Goal: Task Accomplishment & Management: Use online tool/utility

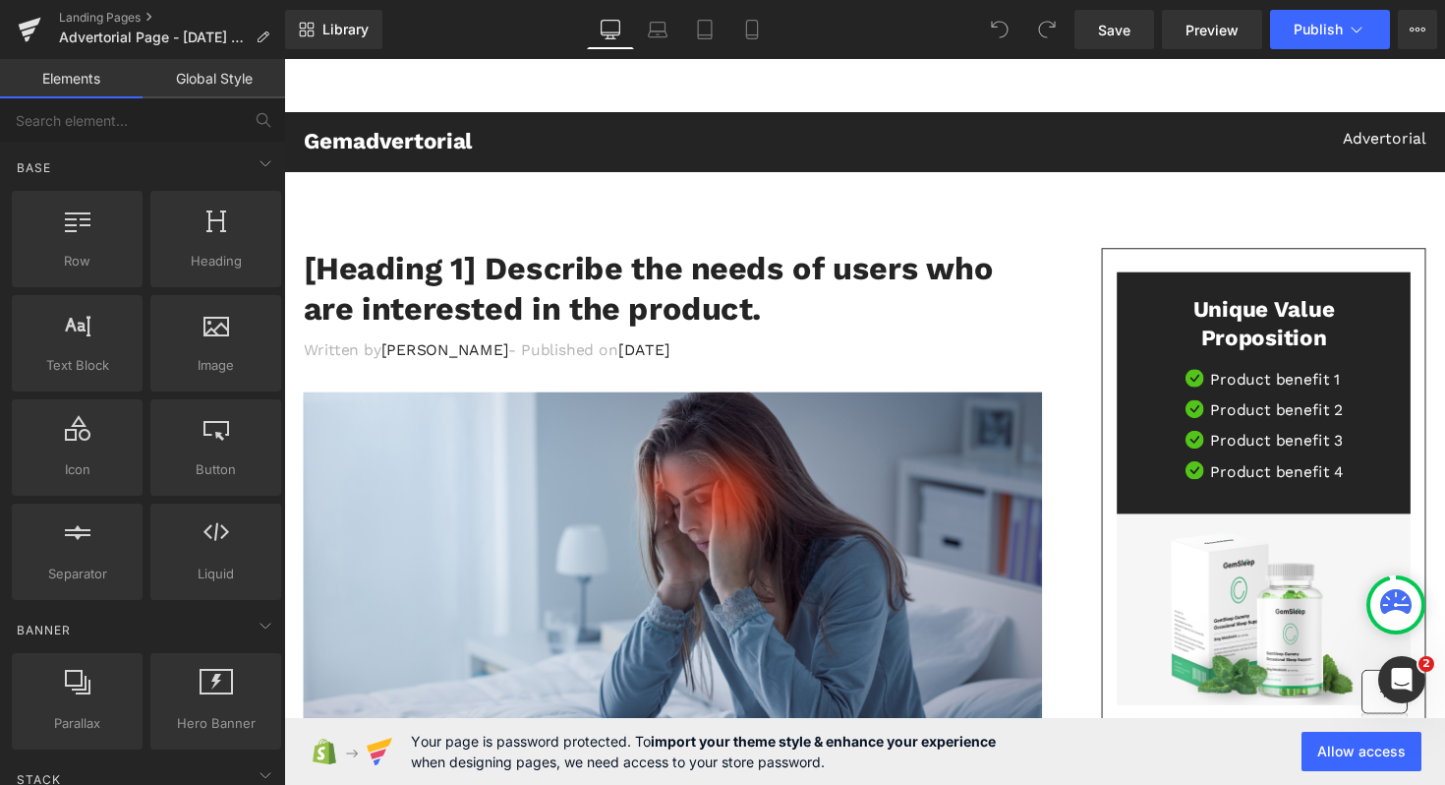
click at [454, 137] on h2 "Gemadvertorial" at bounding box center [584, 143] width 560 height 29
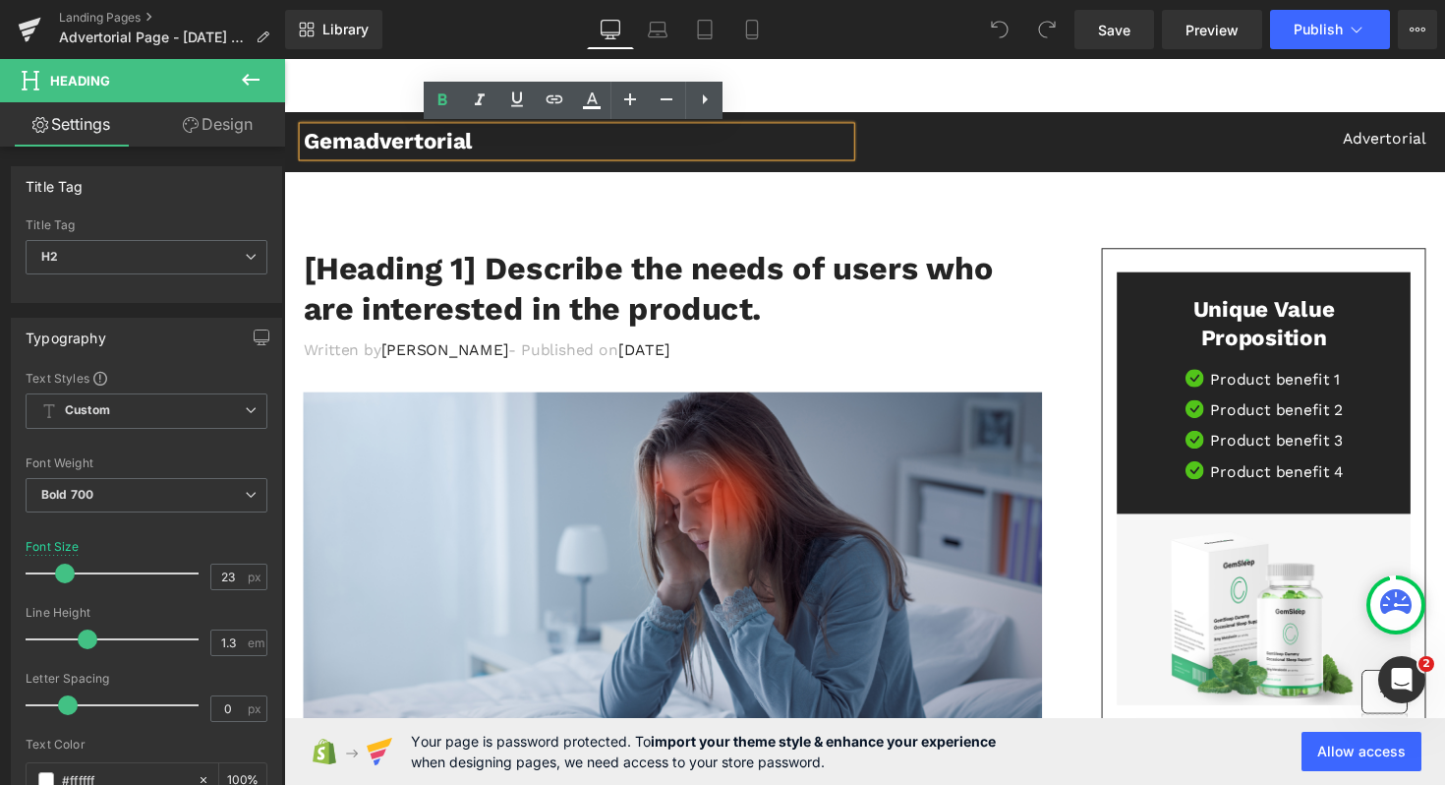
click at [543, 138] on h2 "Gemadvertorial" at bounding box center [584, 143] width 560 height 29
click at [1371, 146] on p "Advertorial" at bounding box center [1174, 141] width 560 height 24
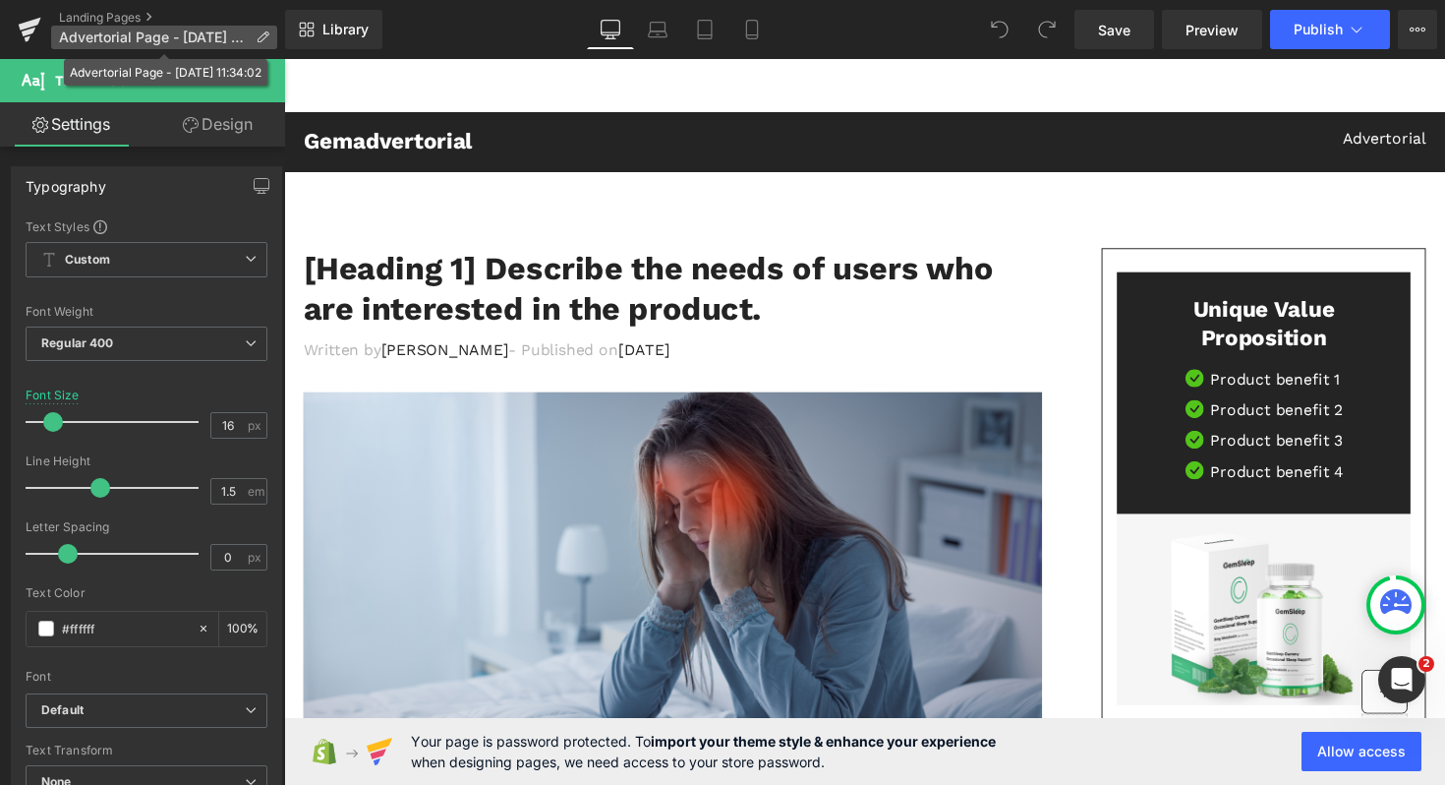
click at [268, 42] on icon at bounding box center [263, 37] width 14 height 14
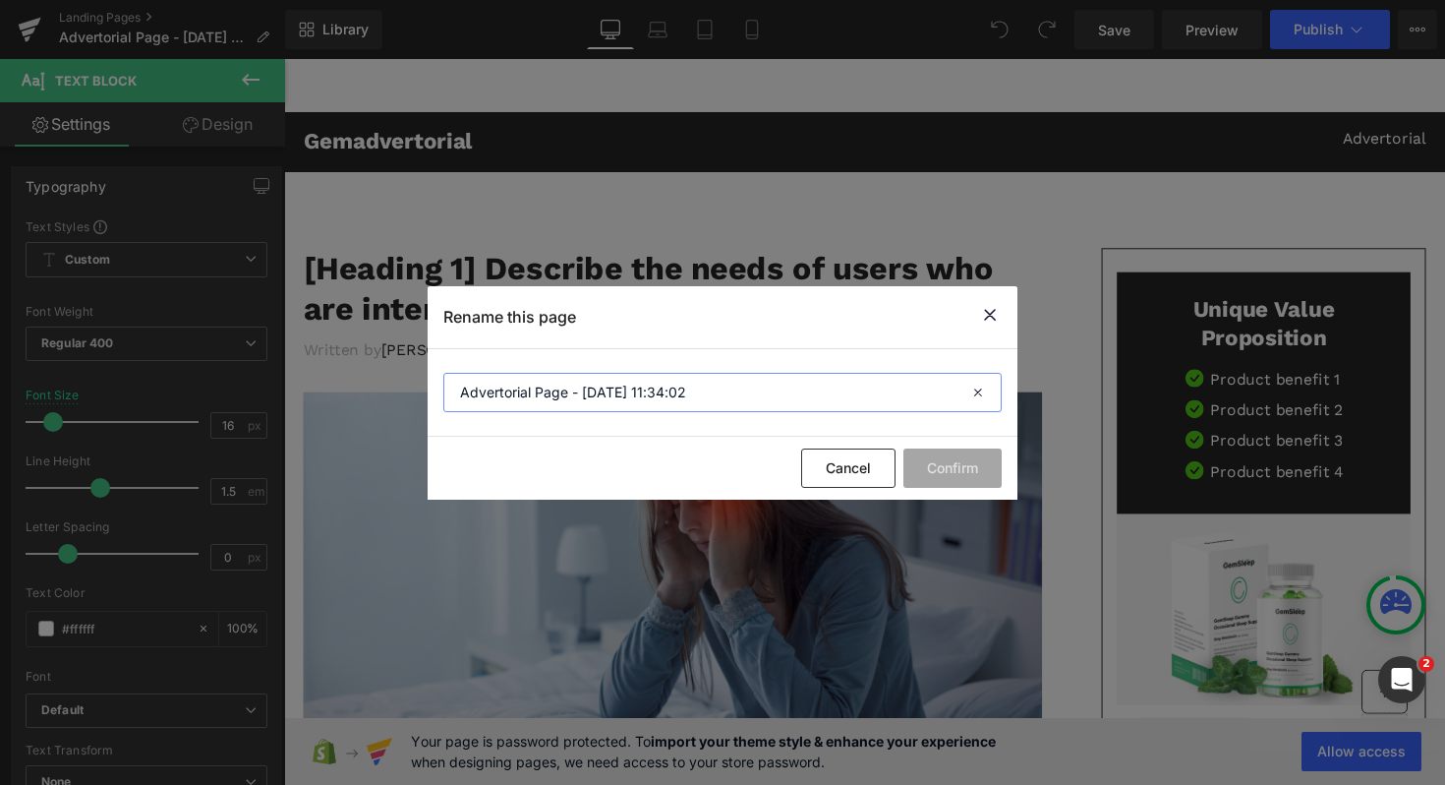
click at [592, 407] on input "Advertorial Page - [DATE] 11:34:02" at bounding box center [722, 392] width 558 height 39
type input "Tech Neck Advertorial"
click at [978, 462] on button "Confirm" at bounding box center [952, 467] width 98 height 39
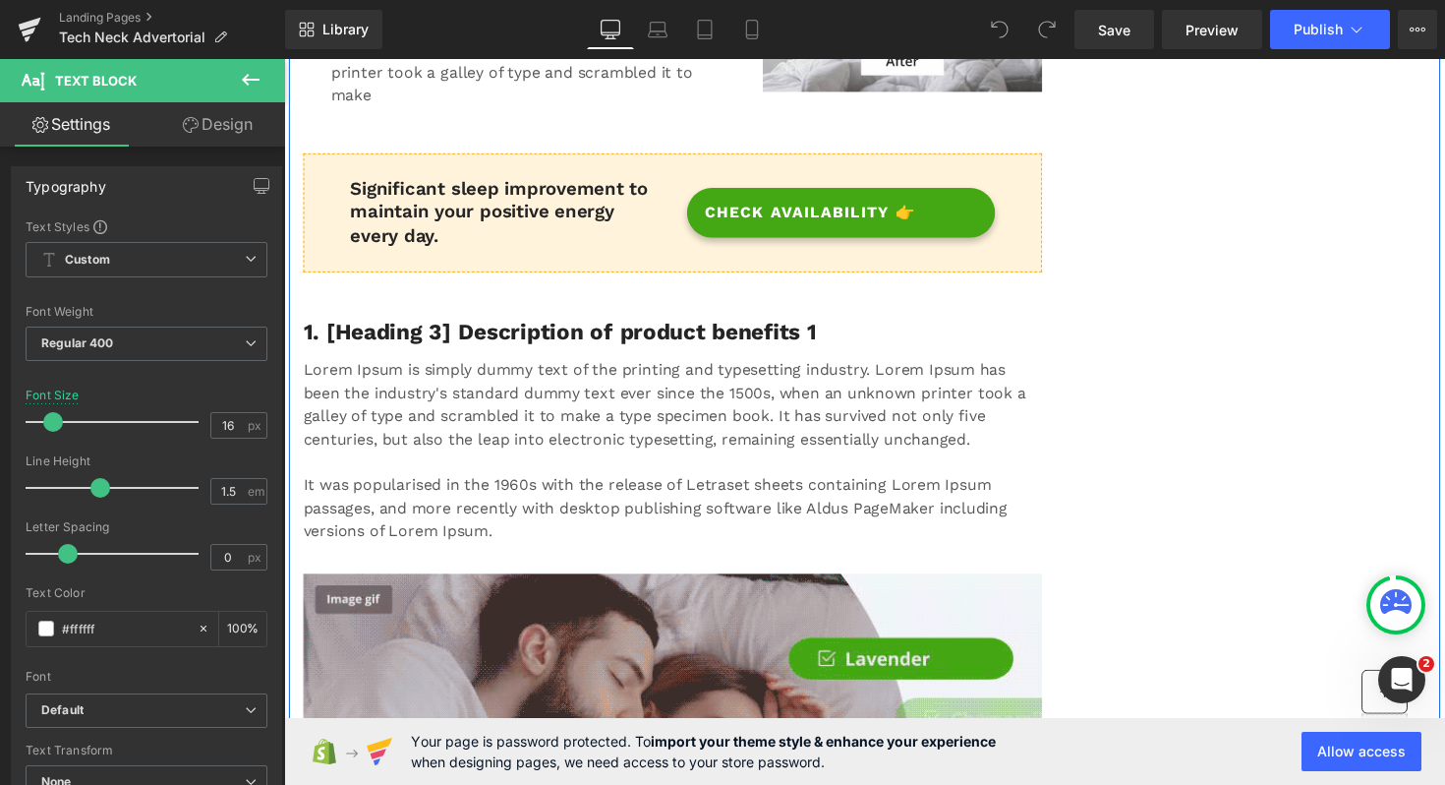
scroll to position [1520, 0]
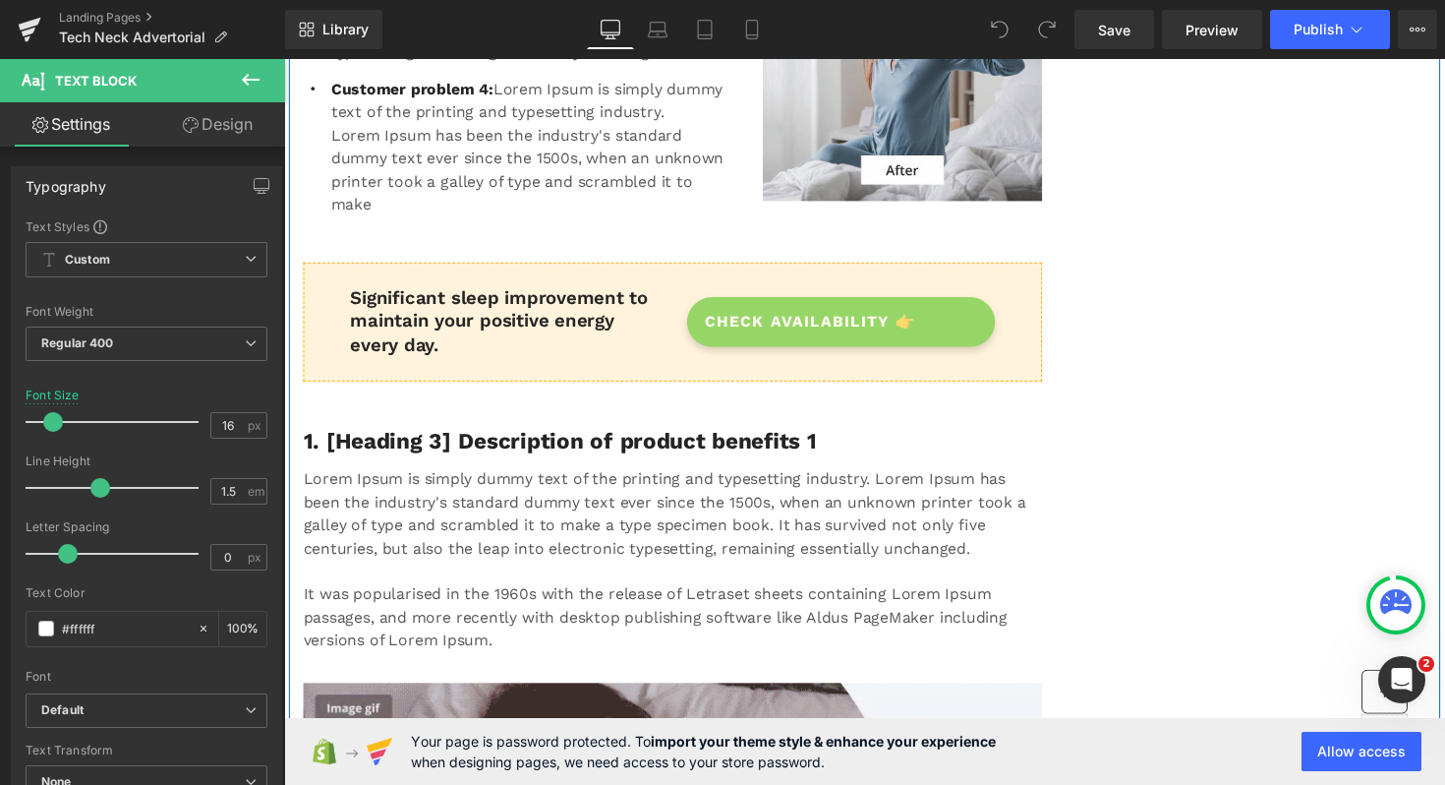
click at [829, 341] on link "CHECK AVAILABILITY 👉" at bounding box center [855, 328] width 316 height 51
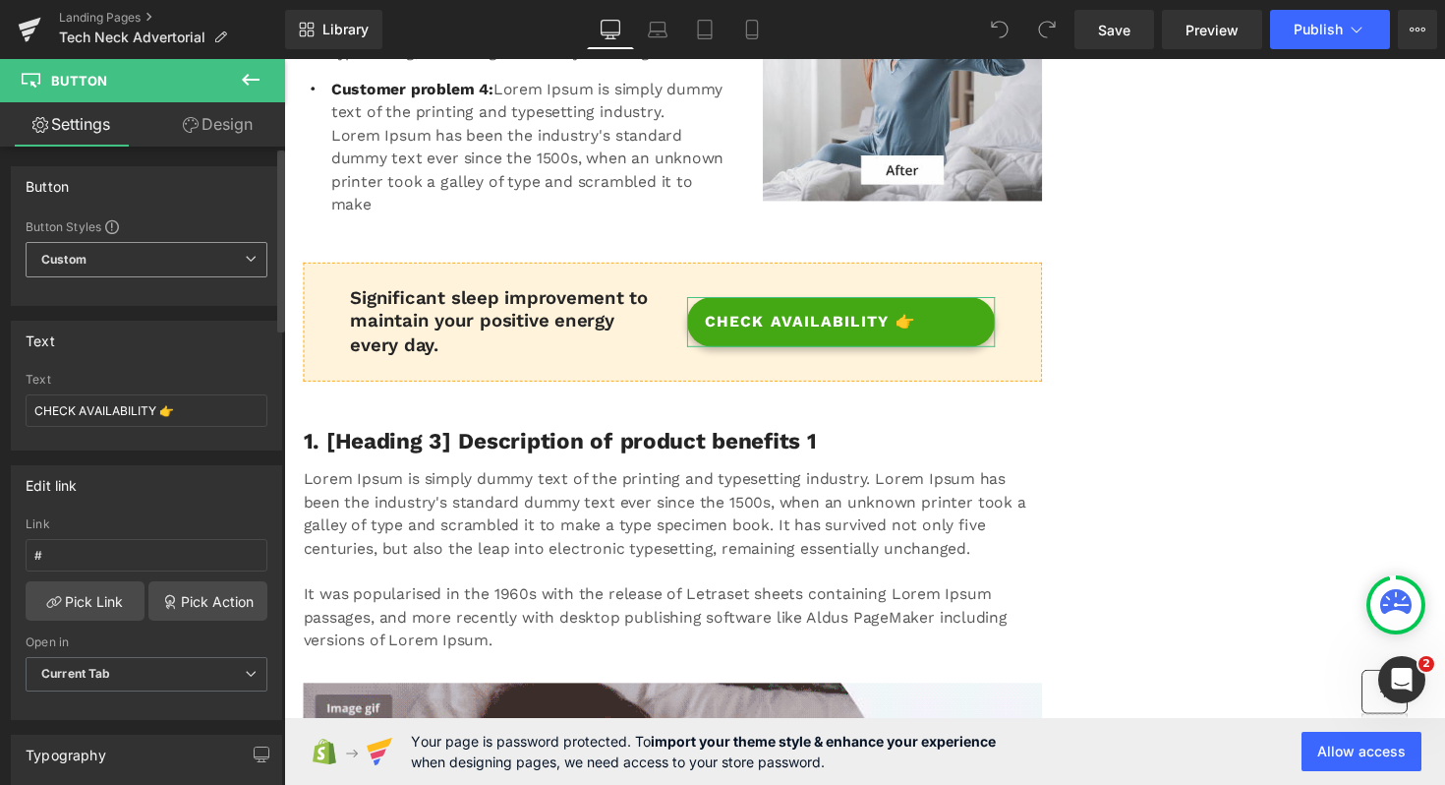
click at [149, 263] on span "Custom Setup Global Style" at bounding box center [147, 259] width 242 height 35
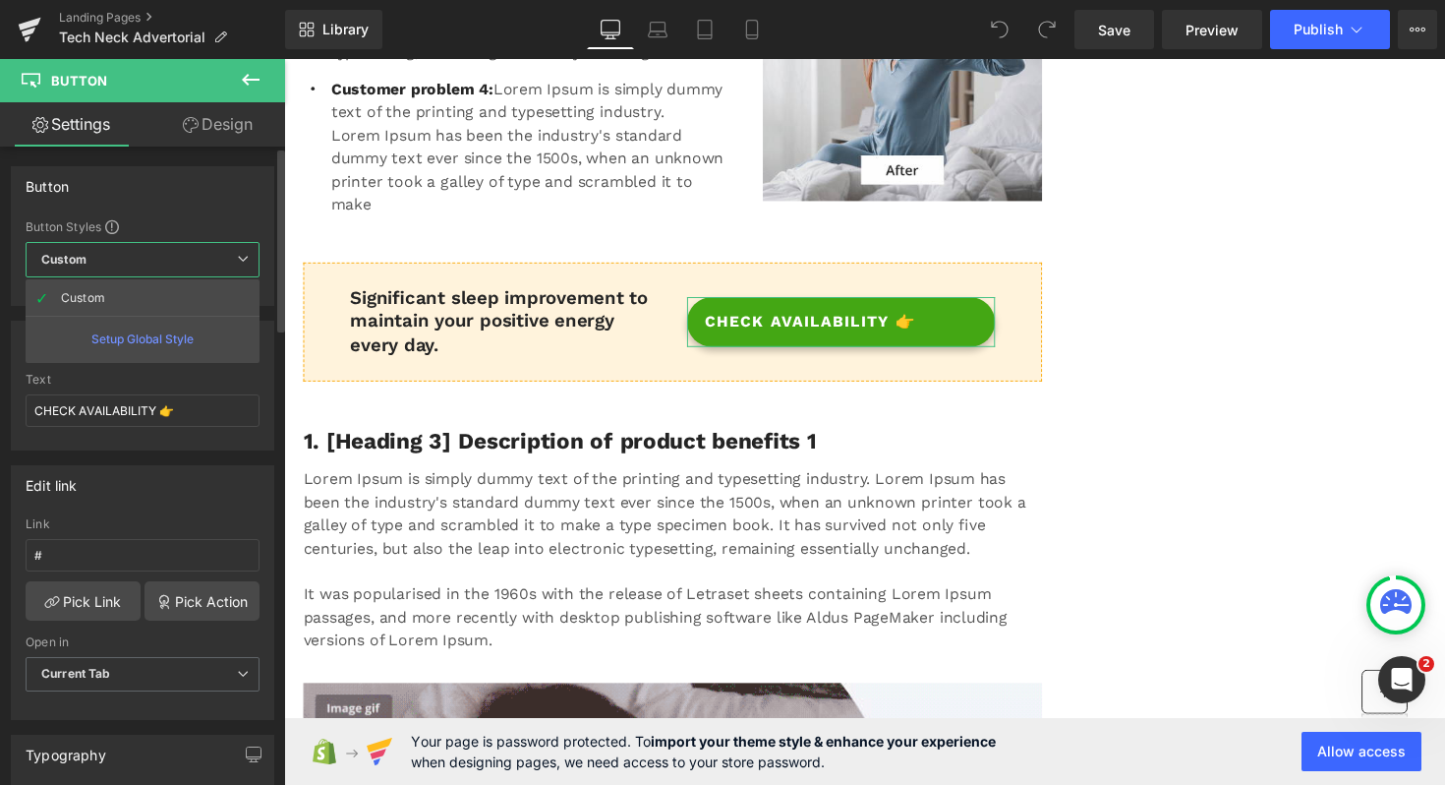
click at [149, 263] on span "Custom Setup Global Style" at bounding box center [143, 259] width 234 height 35
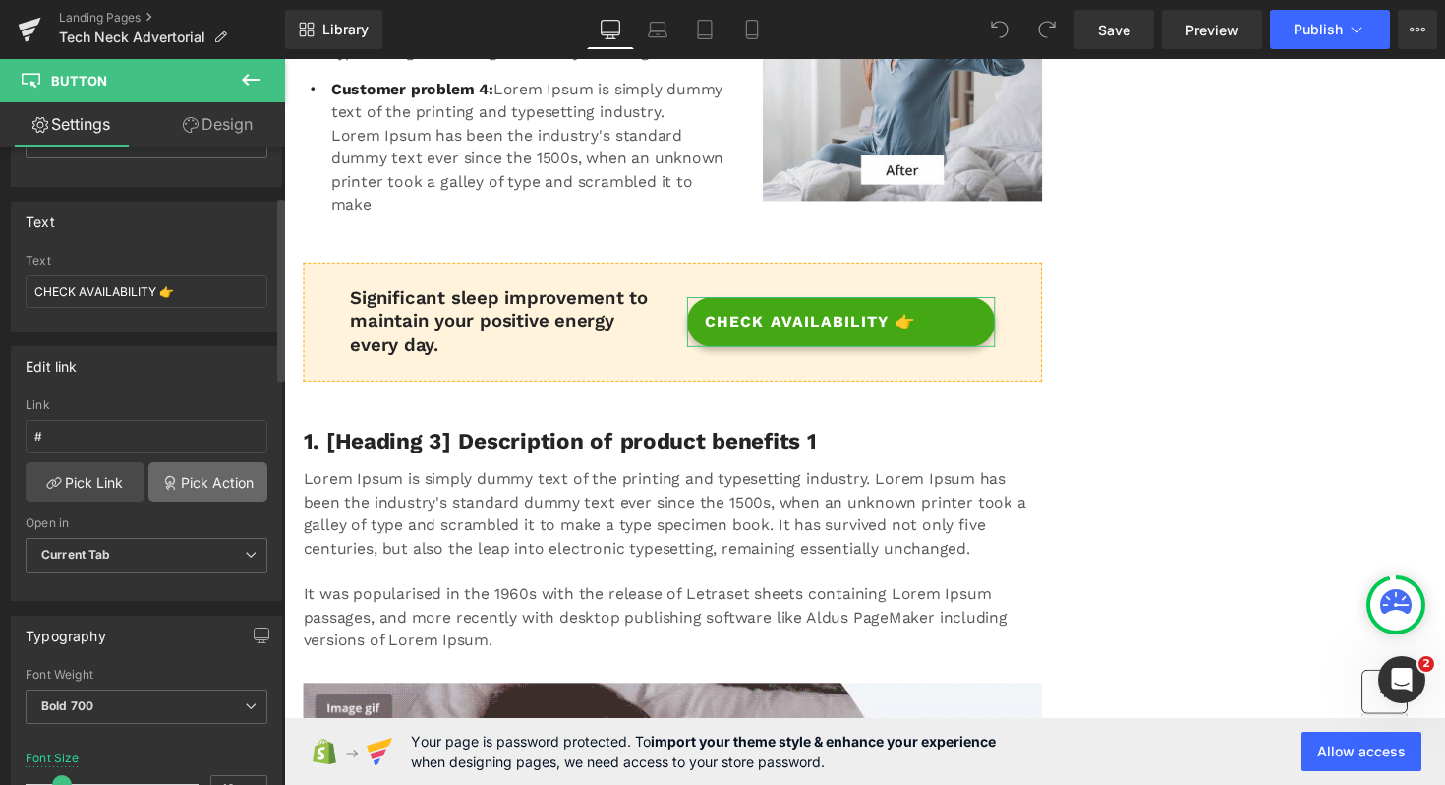
scroll to position [171, 0]
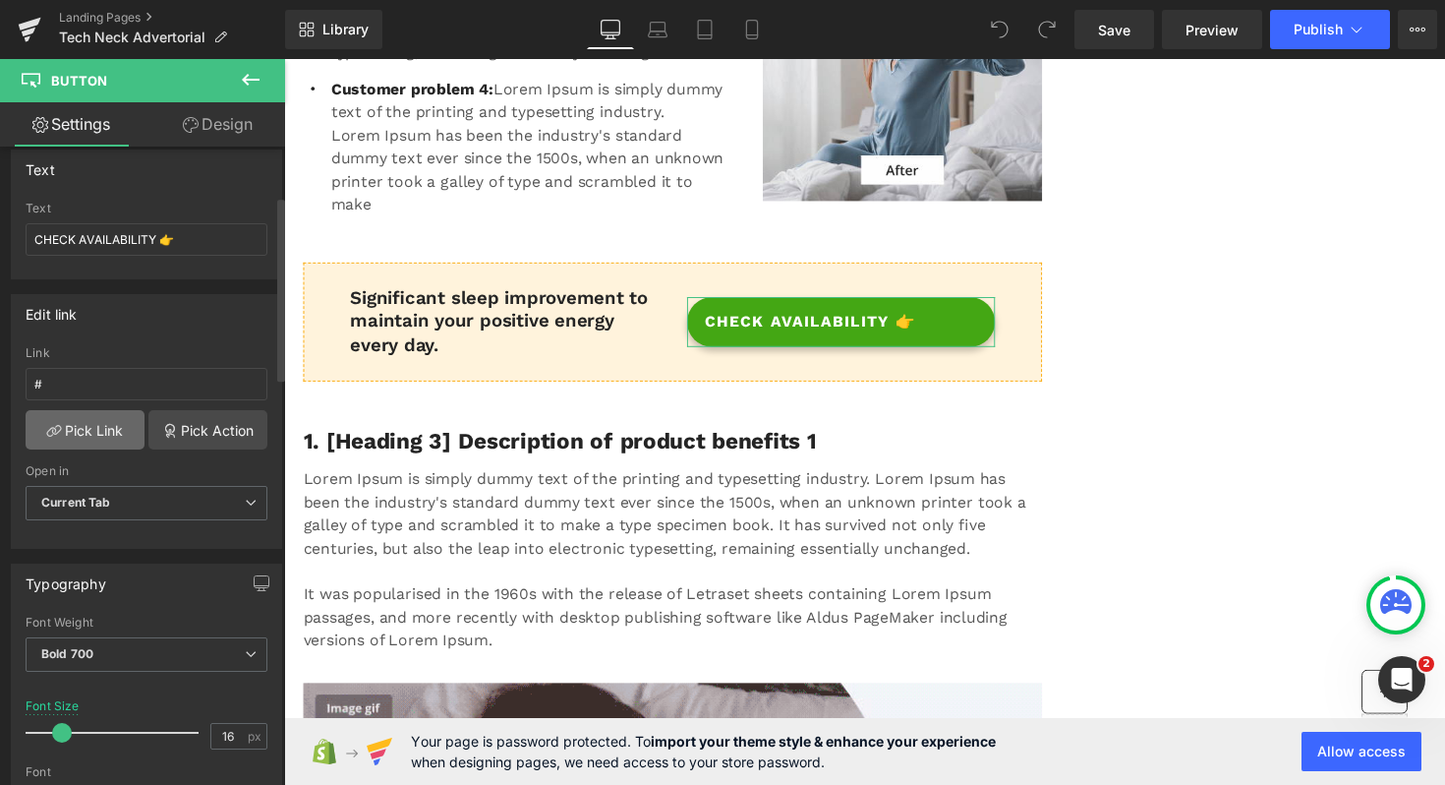
click at [116, 424] on link "Pick Link" at bounding box center [85, 429] width 119 height 39
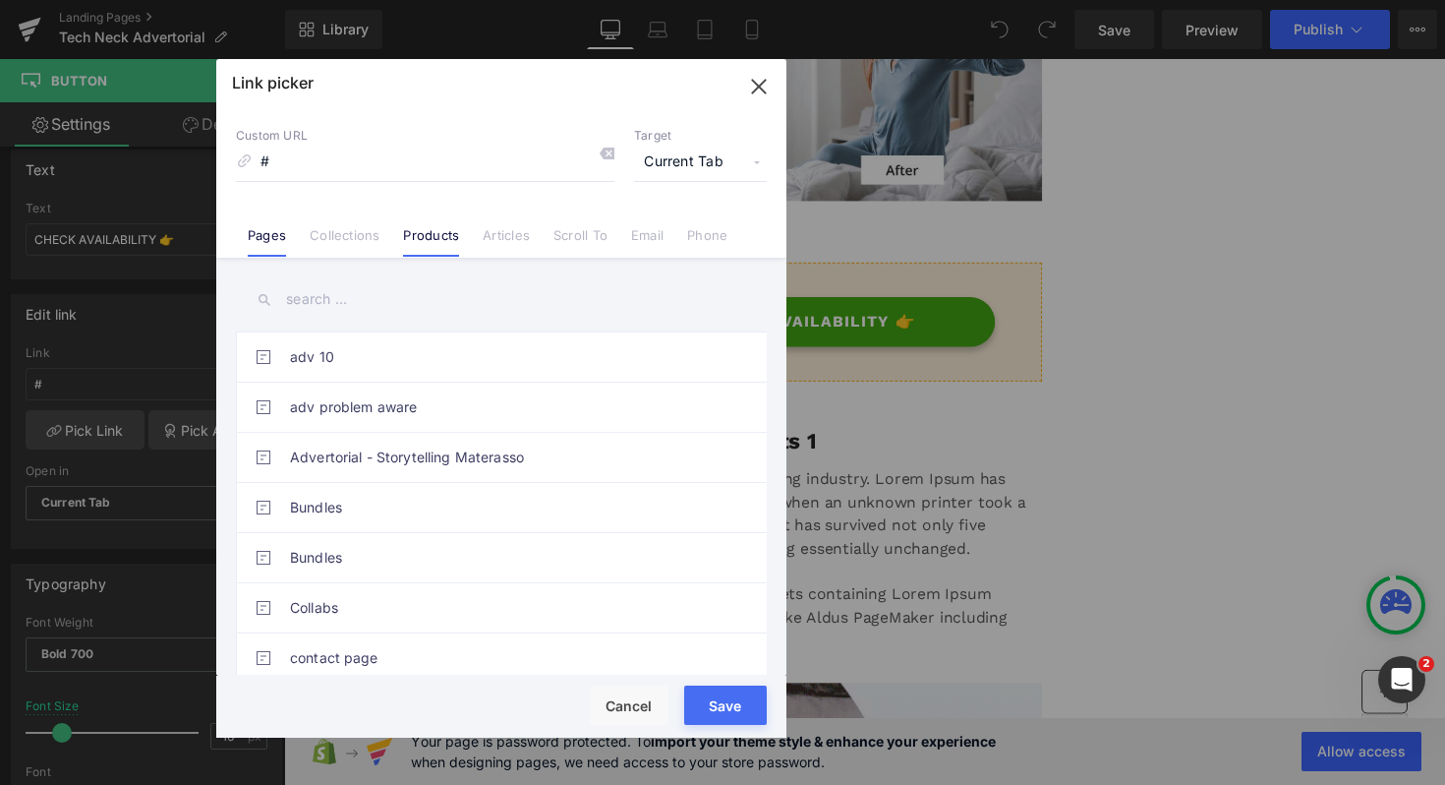
click at [430, 247] on link "Products" at bounding box center [431, 241] width 56 height 29
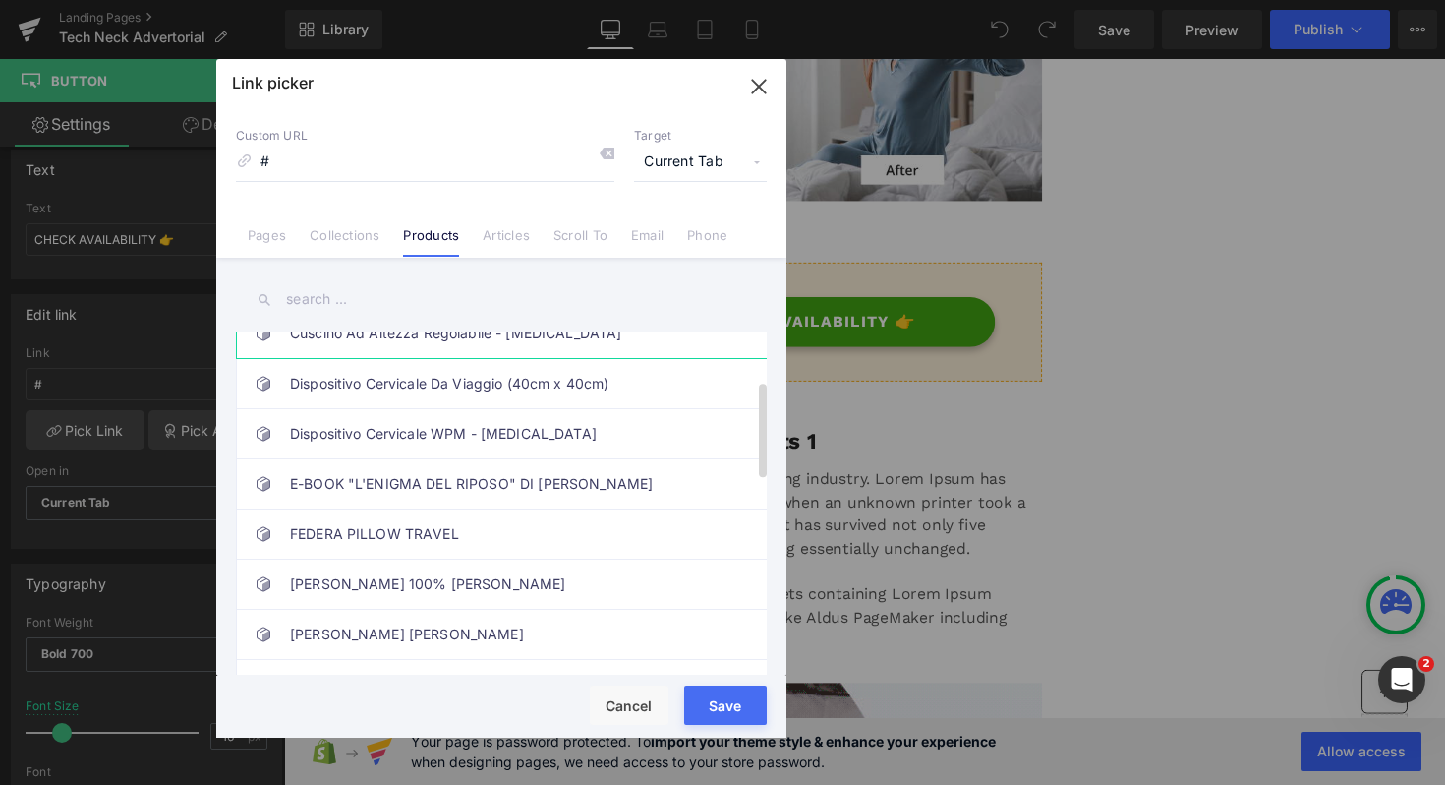
scroll to position [187, 0]
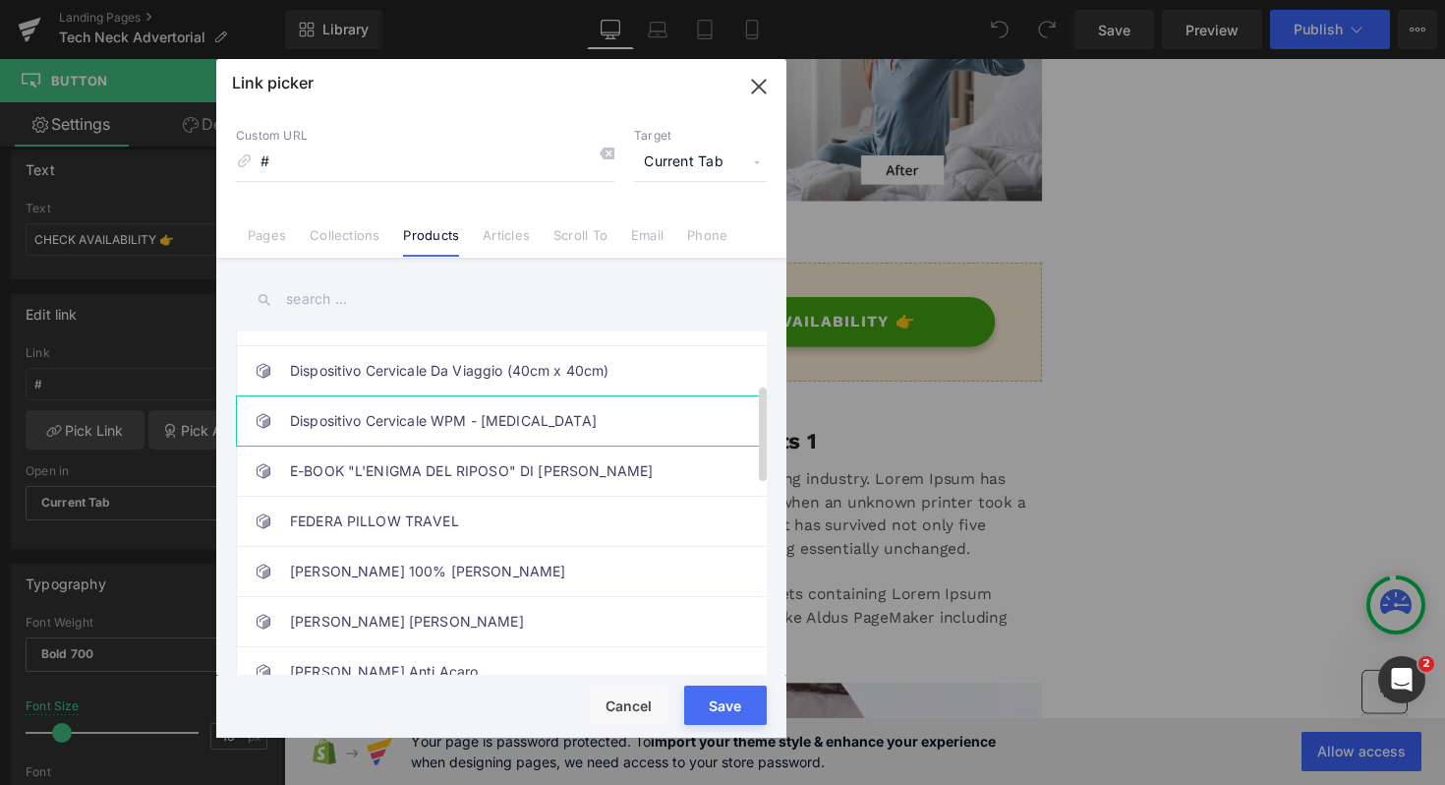
click at [522, 432] on link "Dispositivo Cervicale WPM - [MEDICAL_DATA]" at bounding box center [506, 420] width 433 height 49
click at [743, 705] on div "Rendering Content" at bounding box center [723, 707] width 121 height 22
click at [715, 713] on div "Rendering Content" at bounding box center [723, 707] width 121 height 22
click at [725, 166] on span "Current Tab" at bounding box center [700, 162] width 133 height 37
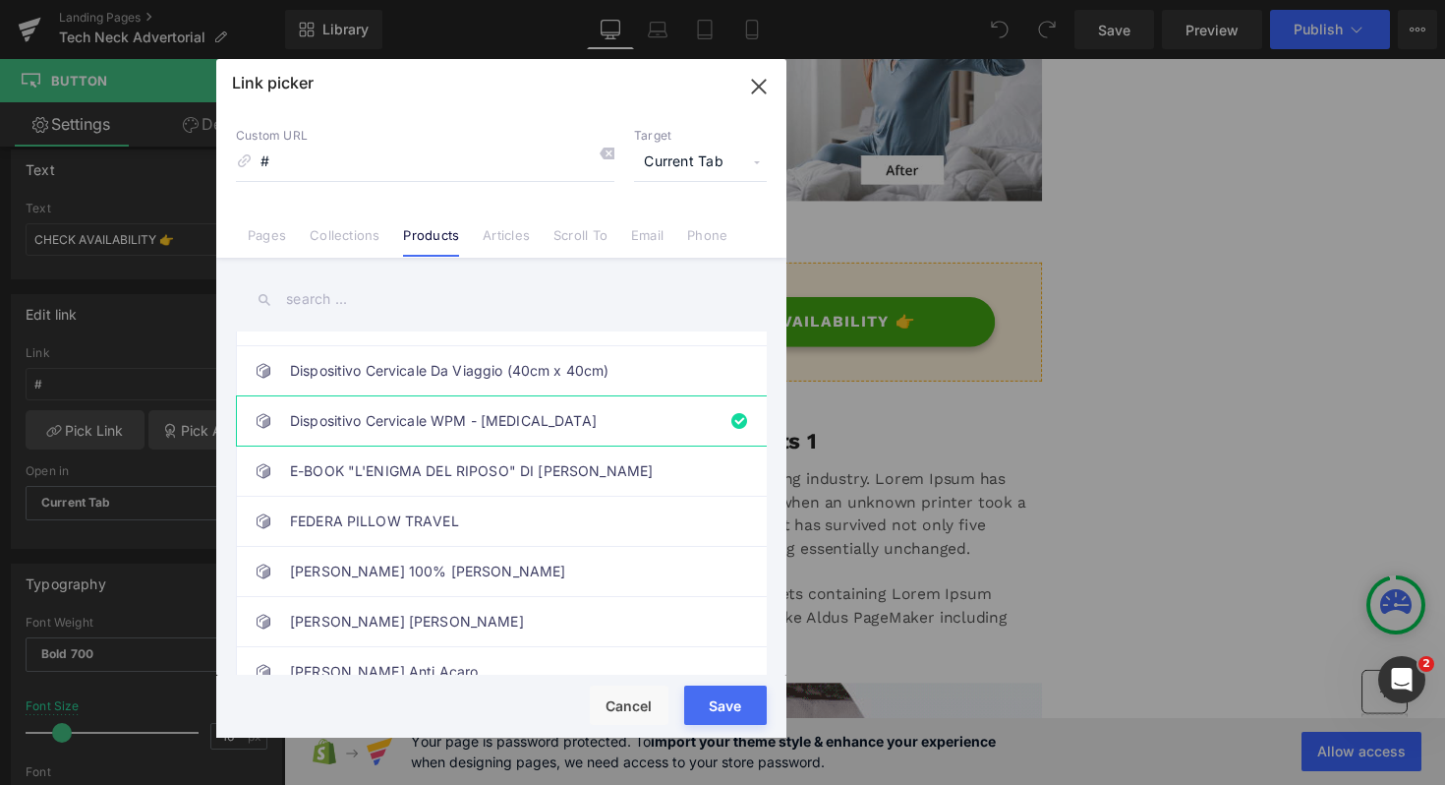
click at [729, 715] on div "Rendering Content" at bounding box center [723, 707] width 121 height 22
click at [474, 437] on link "Dispositivo Cervicale WPM - [MEDICAL_DATA]" at bounding box center [506, 420] width 433 height 49
click at [468, 424] on link "Dispositivo Cervicale WPM - [MEDICAL_DATA]" at bounding box center [506, 420] width 433 height 49
click at [719, 705] on div "Rendering Content" at bounding box center [723, 707] width 121 height 22
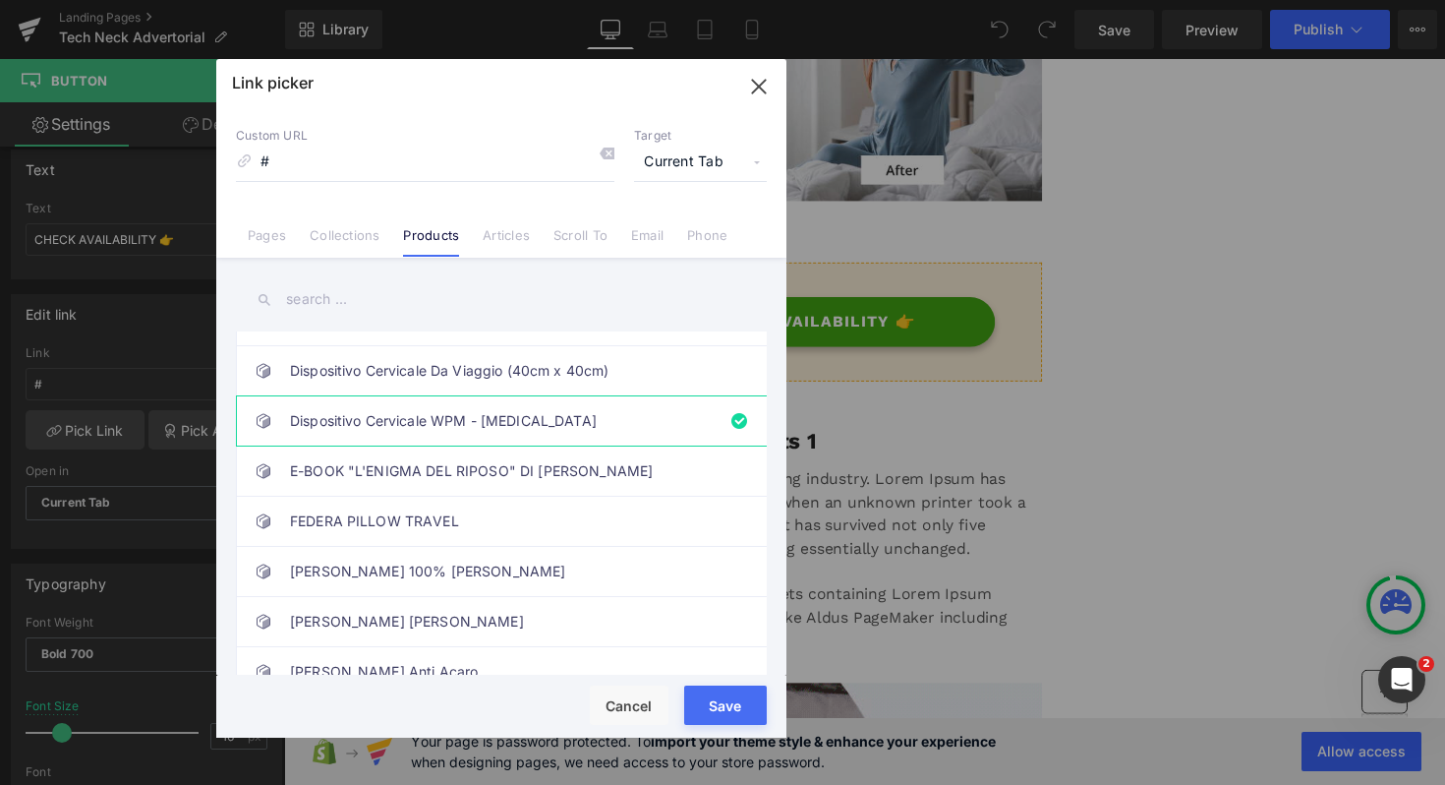
click at [719, 705] on div "Rendering Content" at bounding box center [723, 707] width 121 height 22
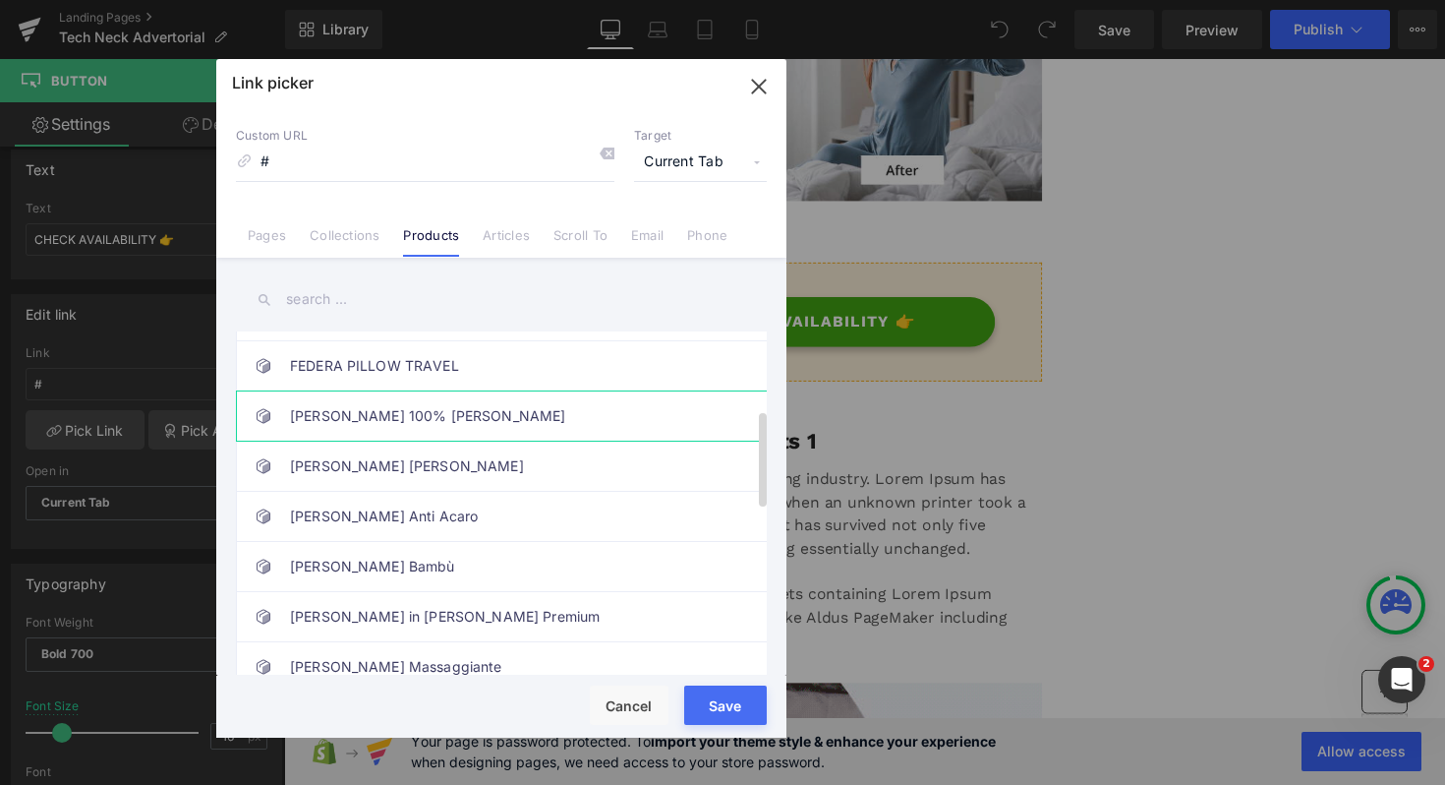
scroll to position [216, 0]
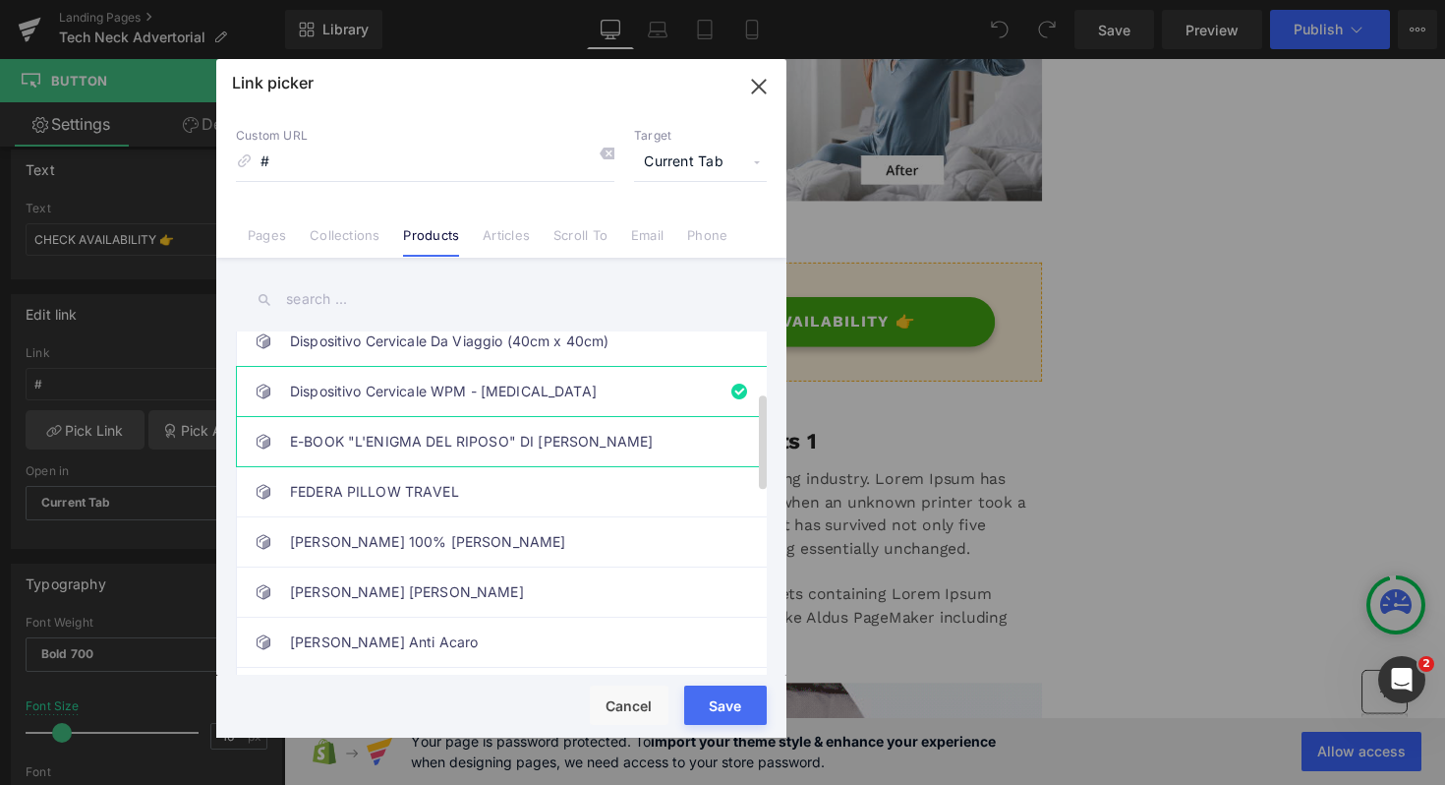
click at [452, 450] on link "E-BOOK "L'ENIGMA DEL RIPOSO" DI [PERSON_NAME]" at bounding box center [506, 441] width 433 height 49
click at [451, 388] on link "Dispositivo Cervicale WPM - [MEDICAL_DATA]" at bounding box center [506, 391] width 433 height 49
click at [741, 702] on div "Rendering Content" at bounding box center [723, 707] width 121 height 22
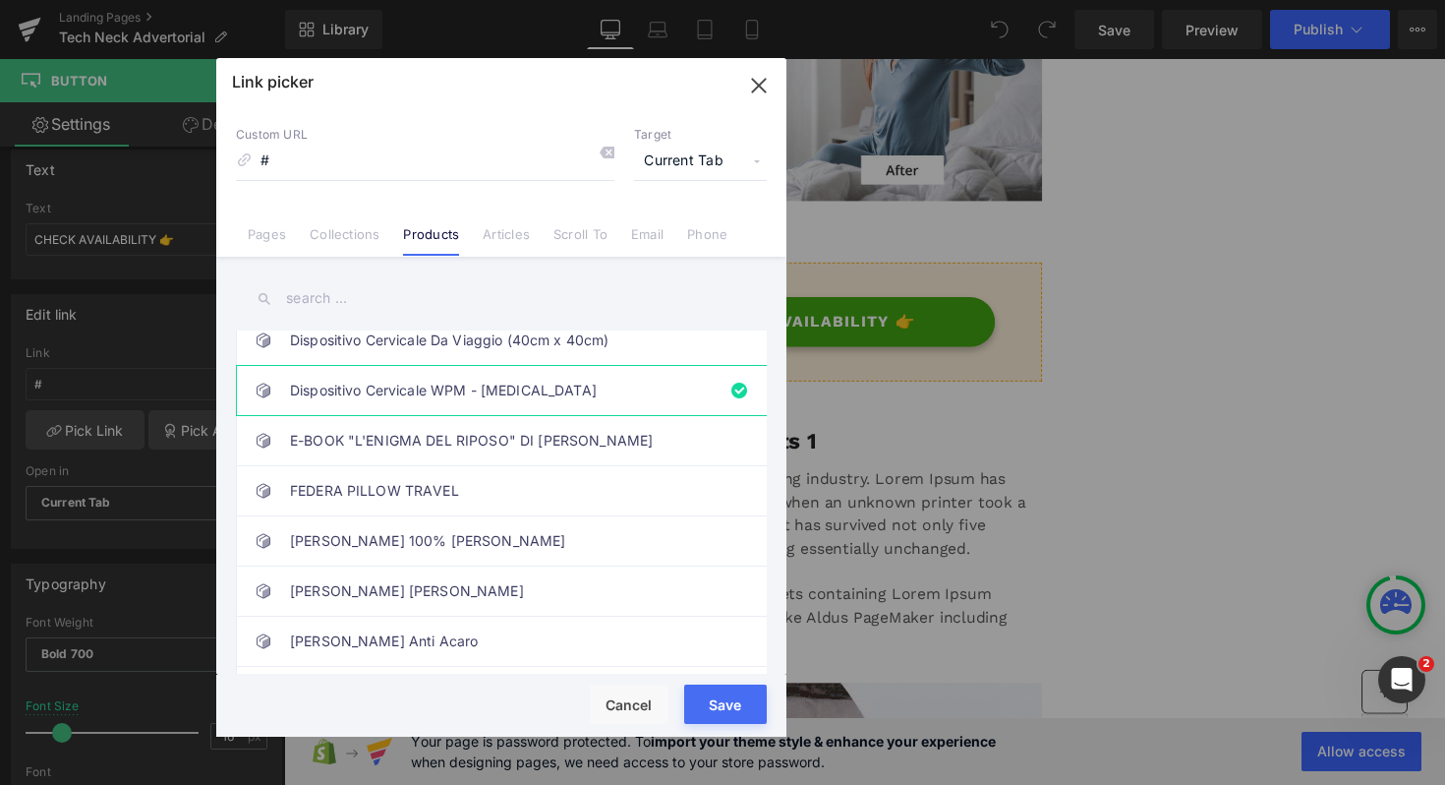
click at [757, 79] on icon "button" at bounding box center [758, 85] width 31 height 31
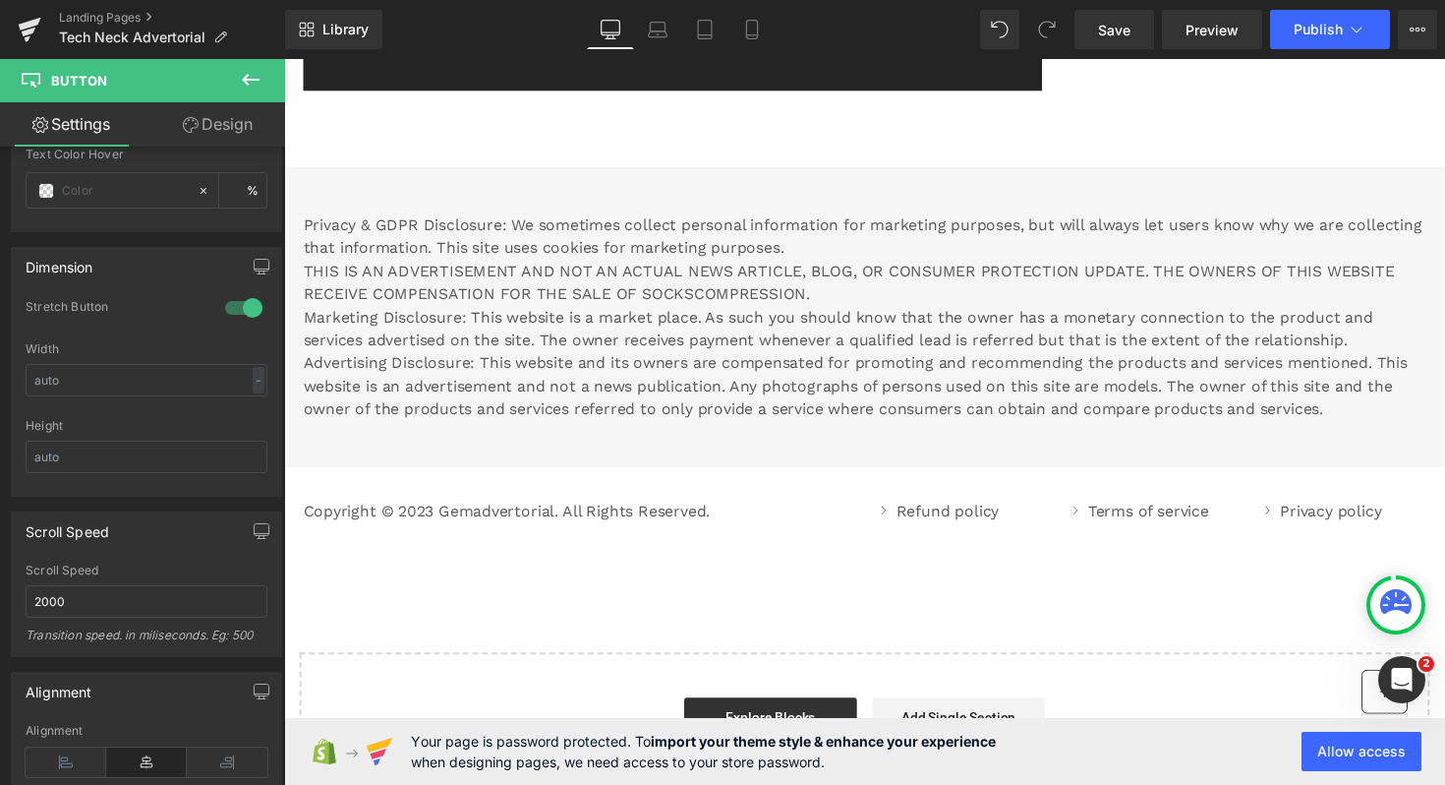
scroll to position [10661, 0]
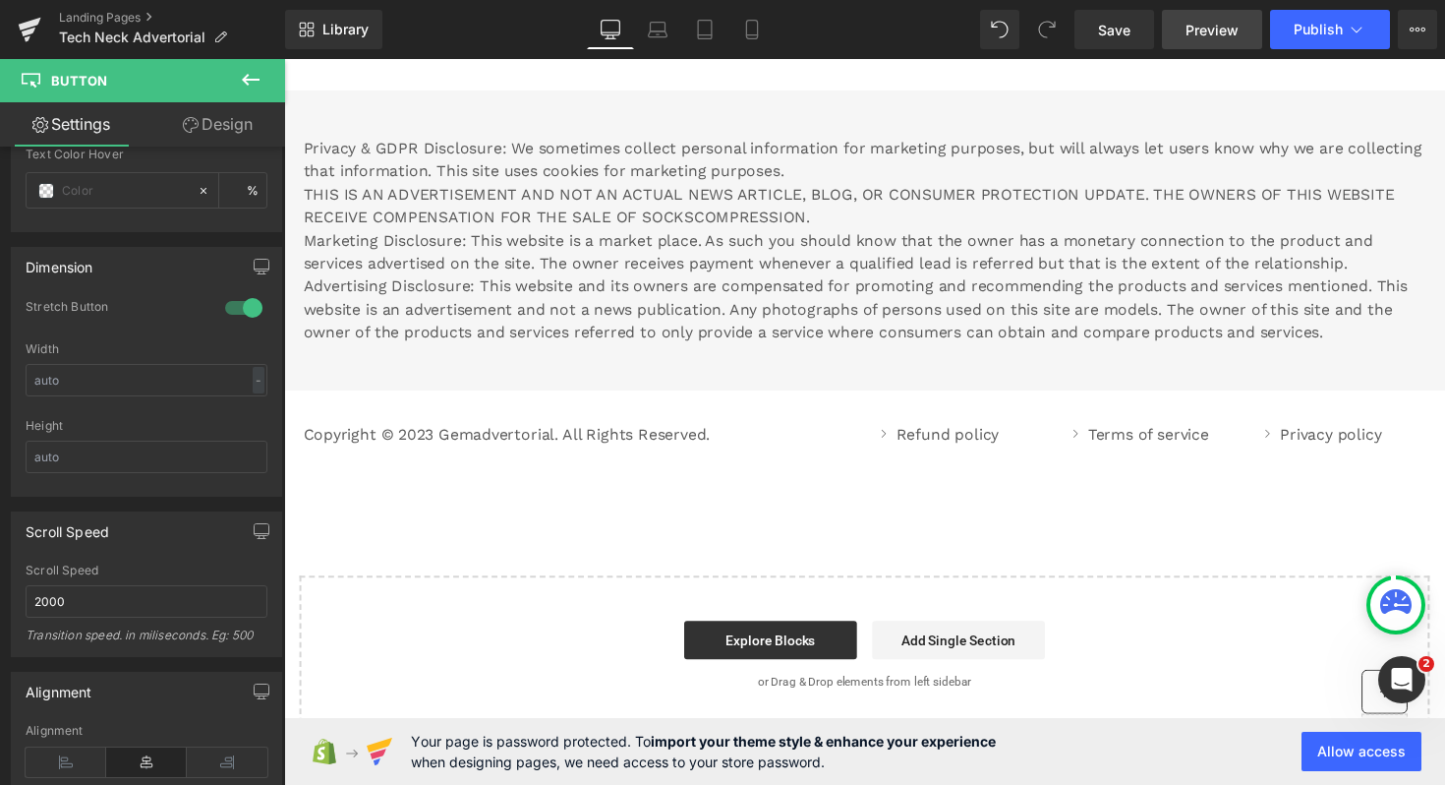
click at [1194, 31] on span "Preview" at bounding box center [1212, 30] width 53 height 21
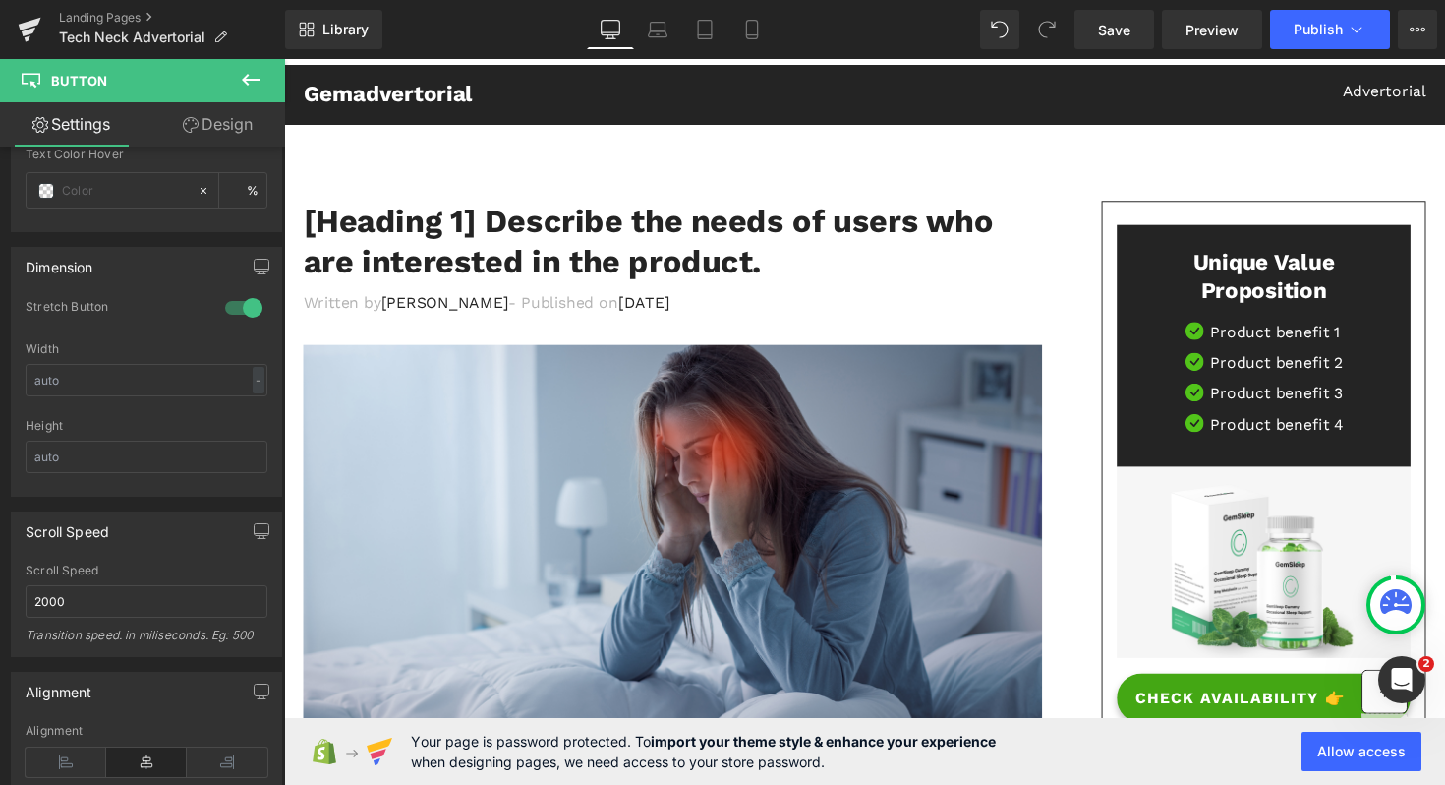
scroll to position [0, 0]
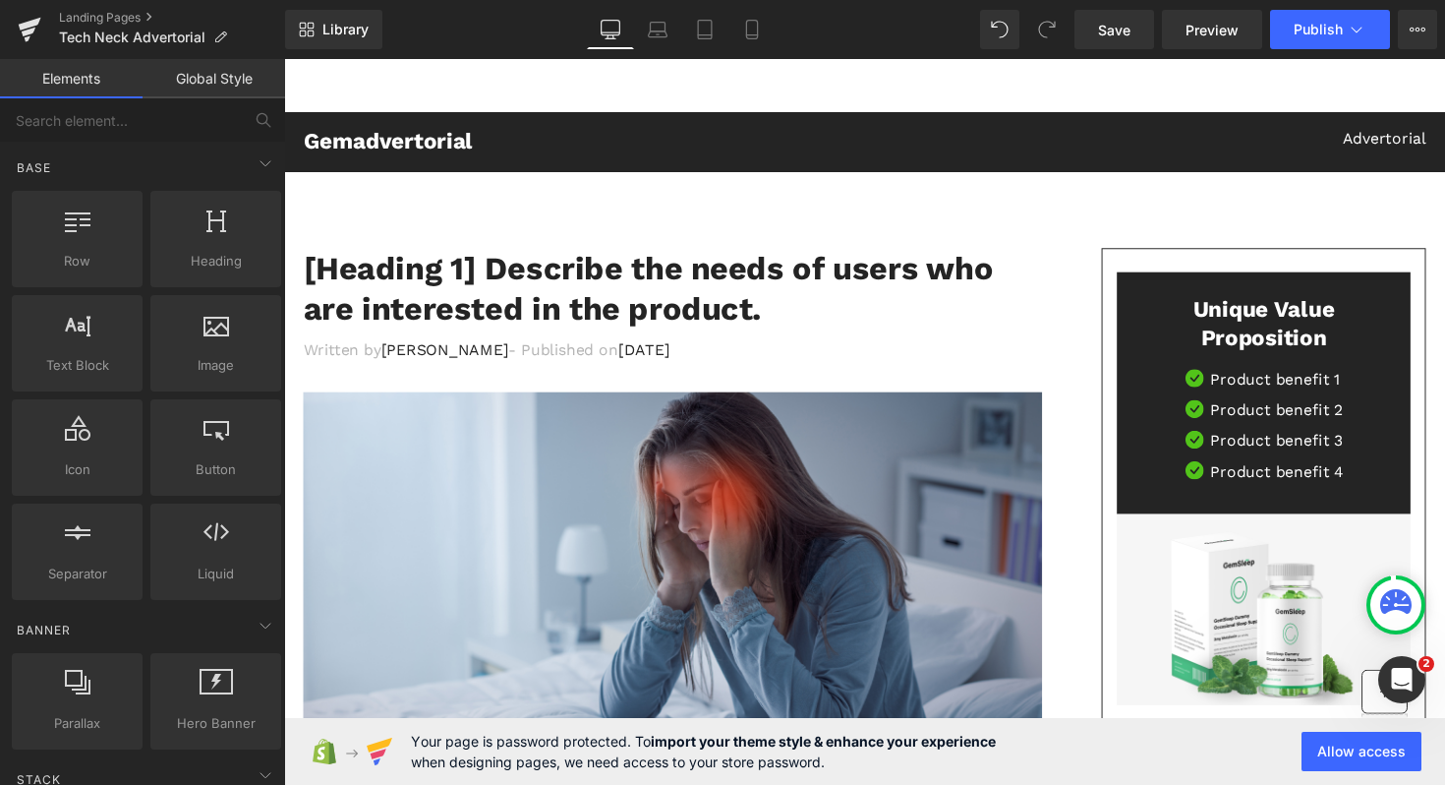
click at [112, 129] on input "text" at bounding box center [121, 119] width 242 height 43
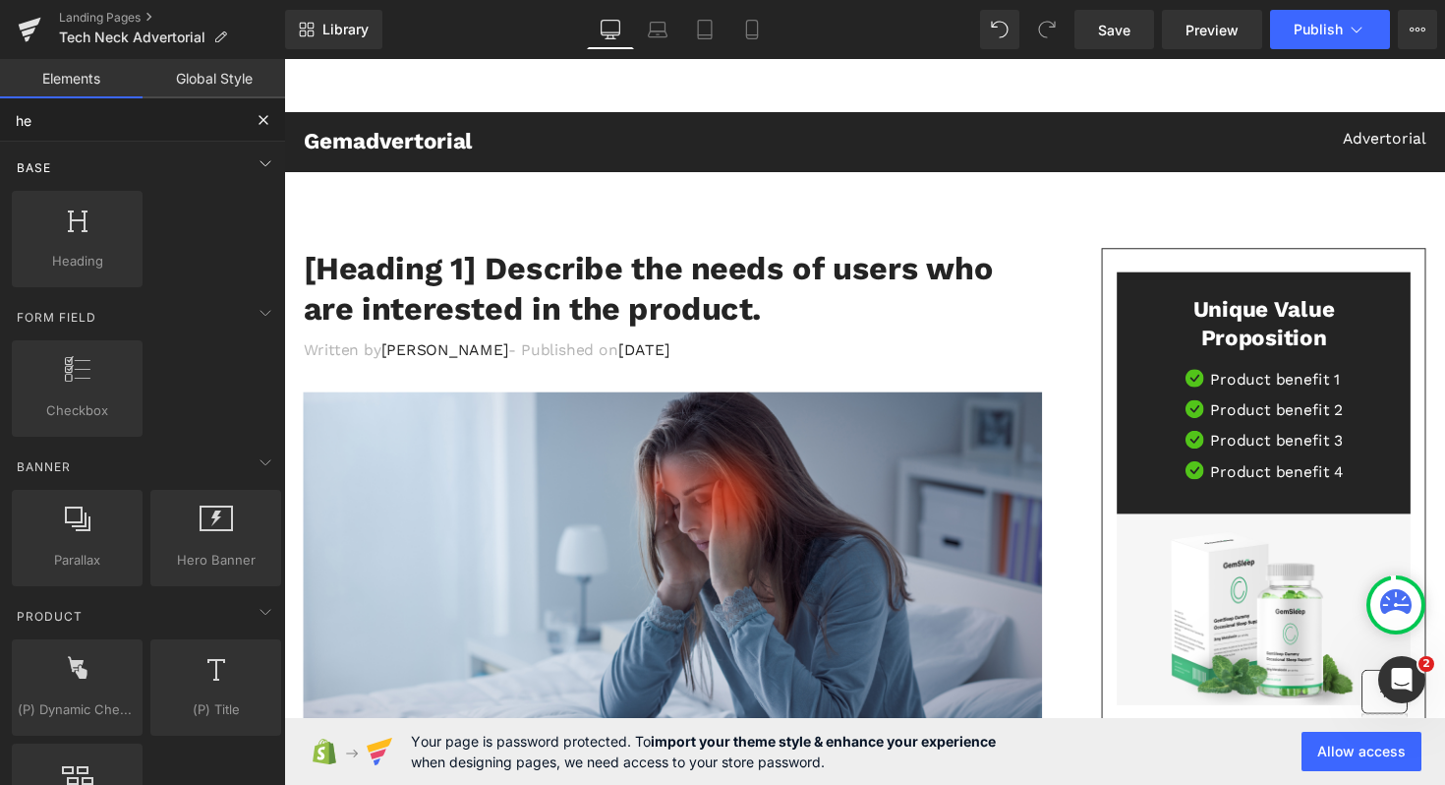
type input "h"
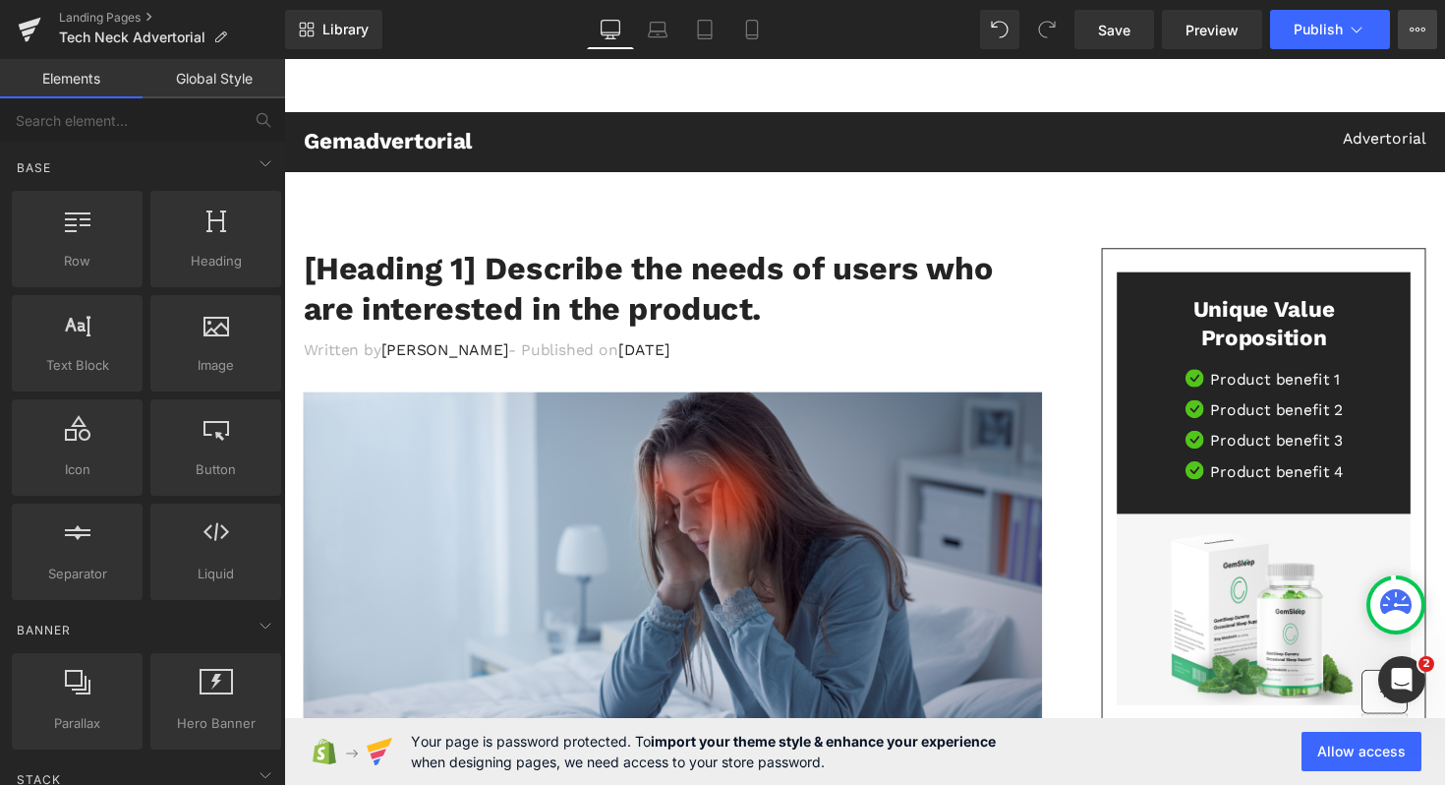
click at [1423, 11] on button "Upgrade Plan View Live Page View with current Template Save Template to Library…" at bounding box center [1417, 29] width 39 height 39
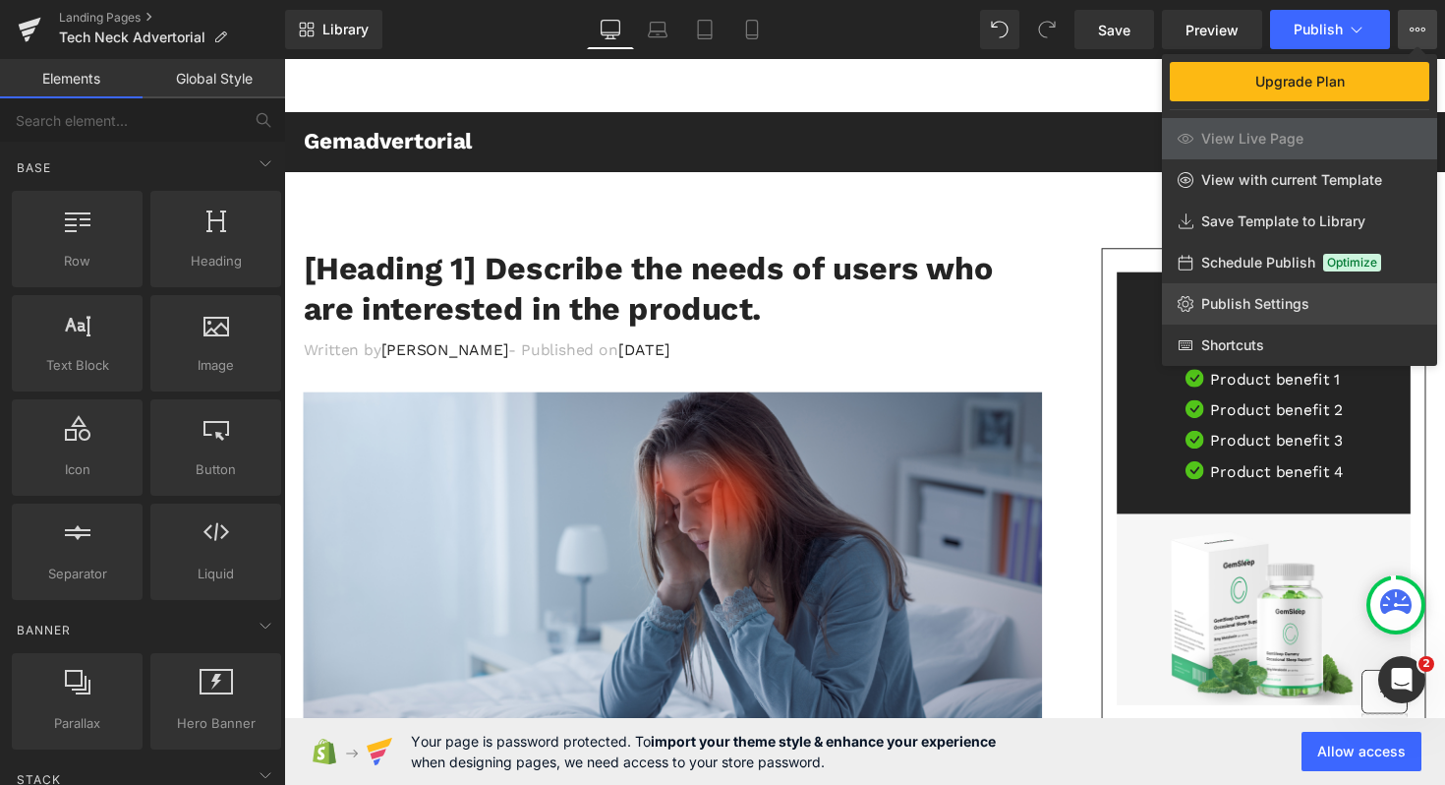
click at [1264, 301] on span "Publish Settings" at bounding box center [1255, 304] width 108 height 18
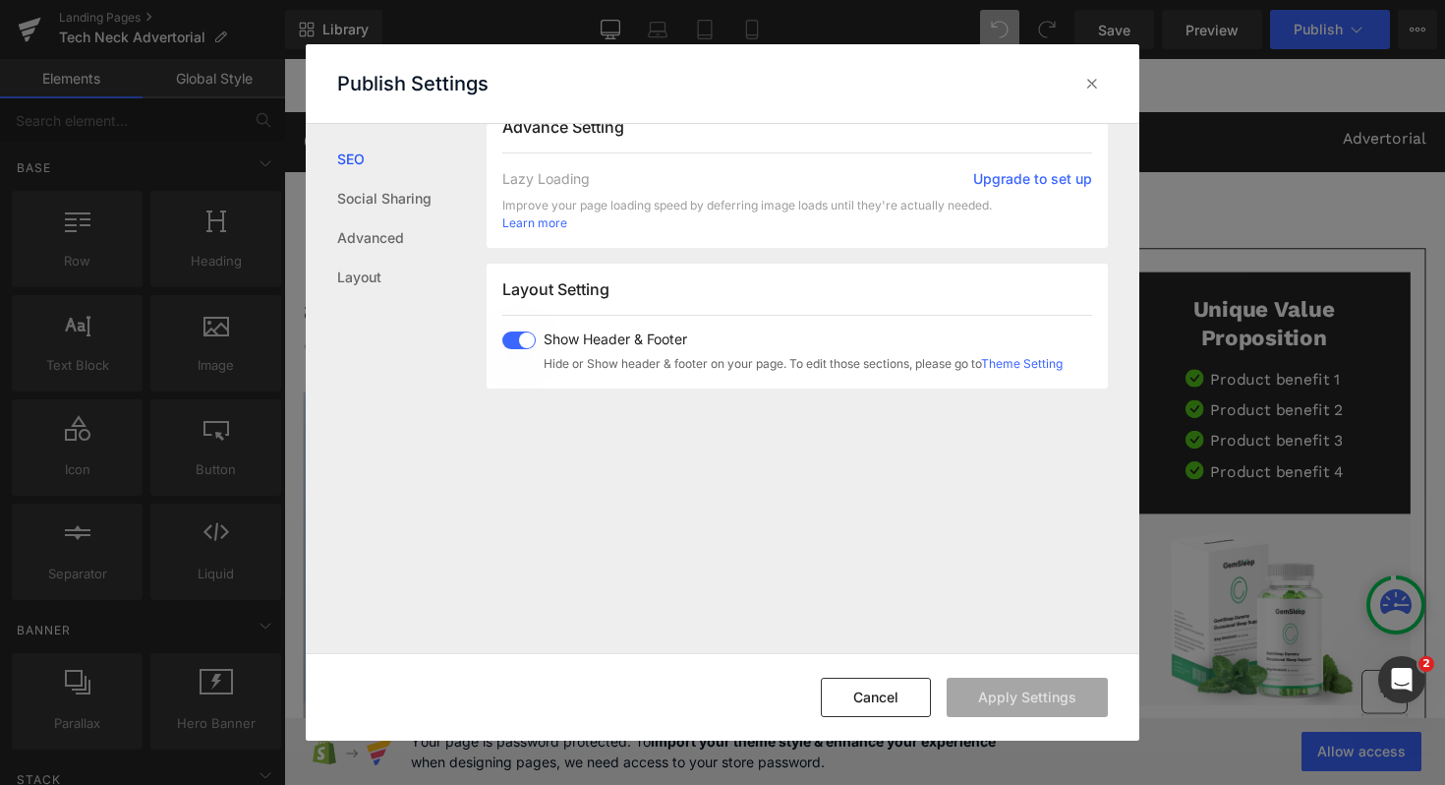
scroll to position [1176, 0]
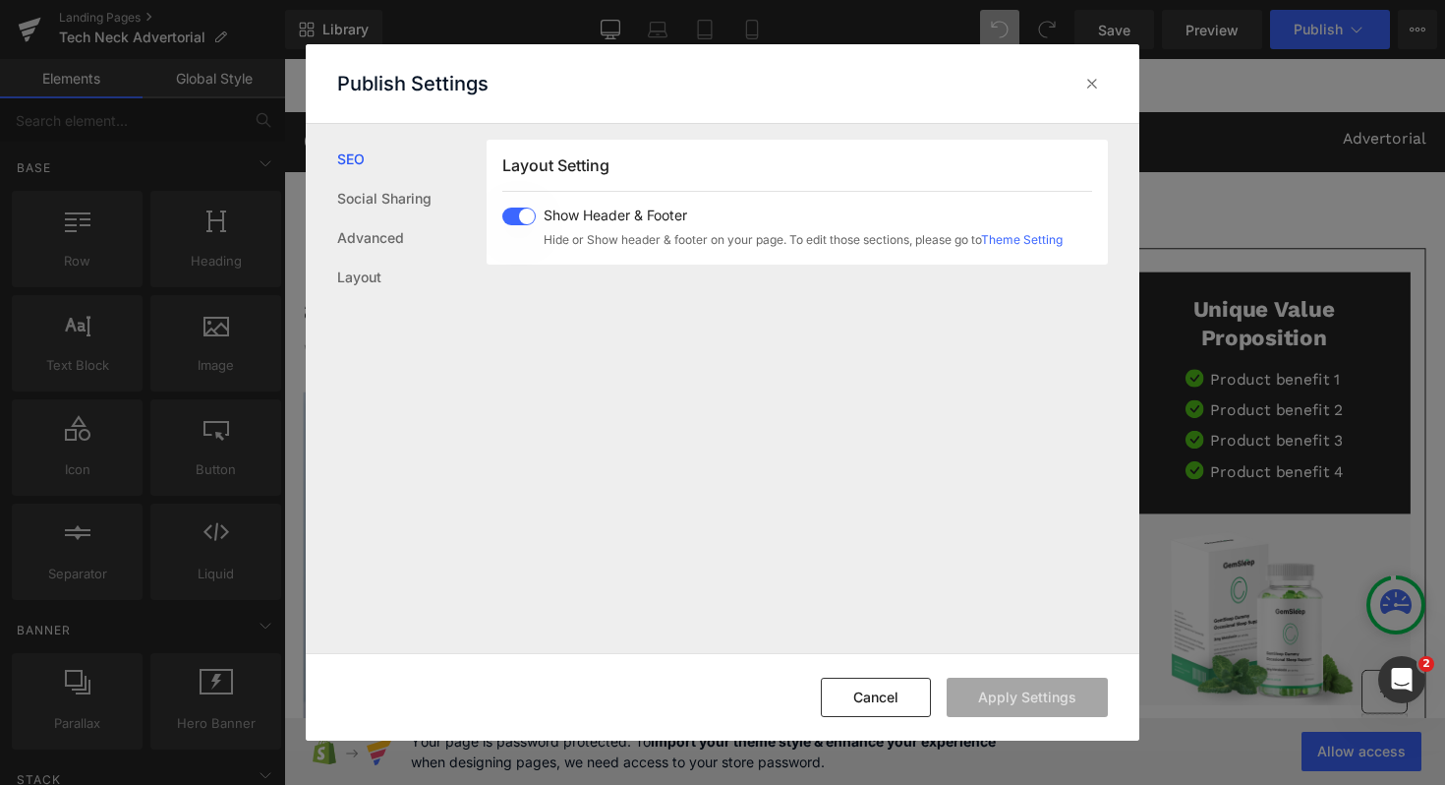
click at [525, 212] on span at bounding box center [518, 216] width 33 height 18
click at [1055, 678] on button "Apply Settings" at bounding box center [1027, 696] width 161 height 39
click at [1090, 77] on icon at bounding box center [1092, 84] width 20 height 20
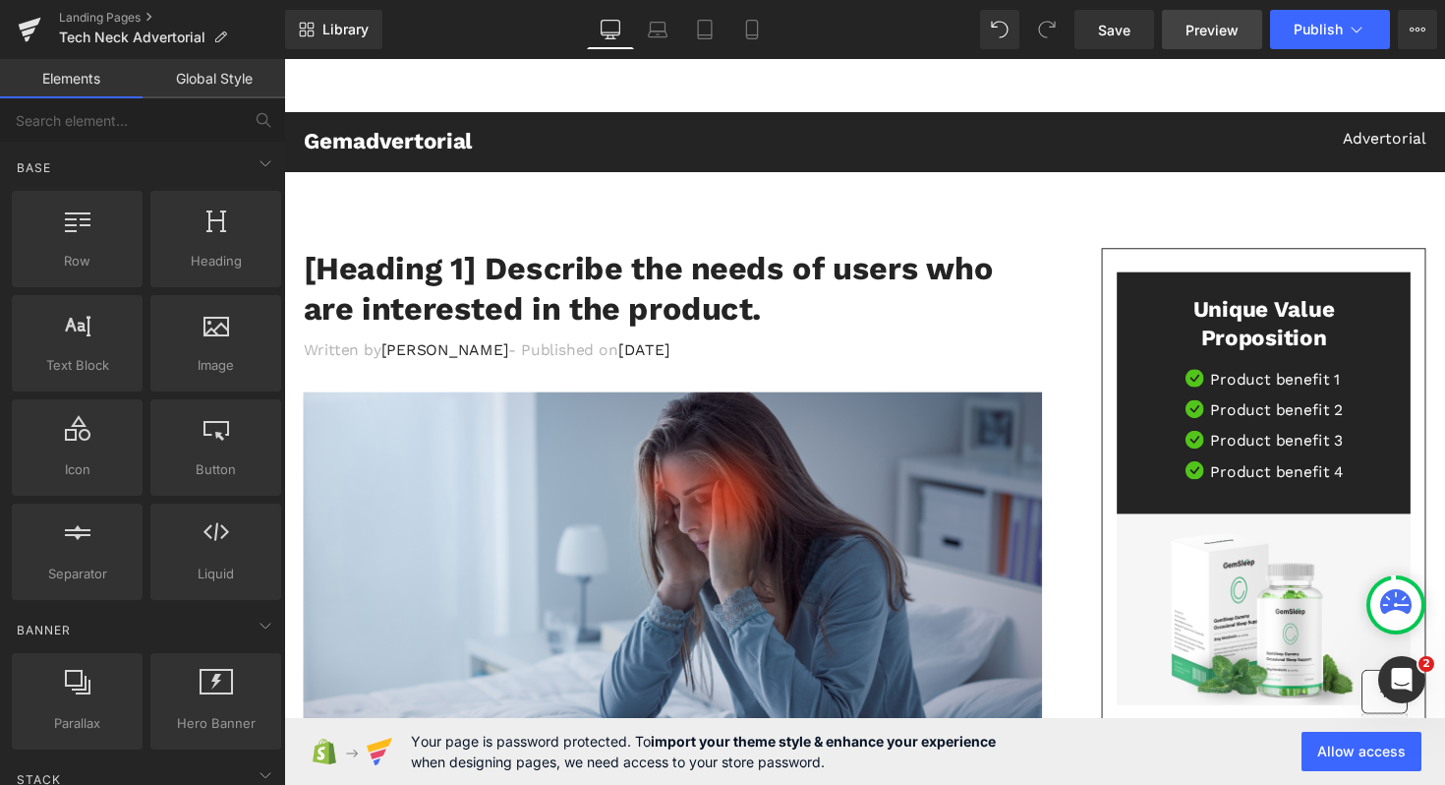
click at [1219, 42] on link "Preview" at bounding box center [1212, 29] width 100 height 39
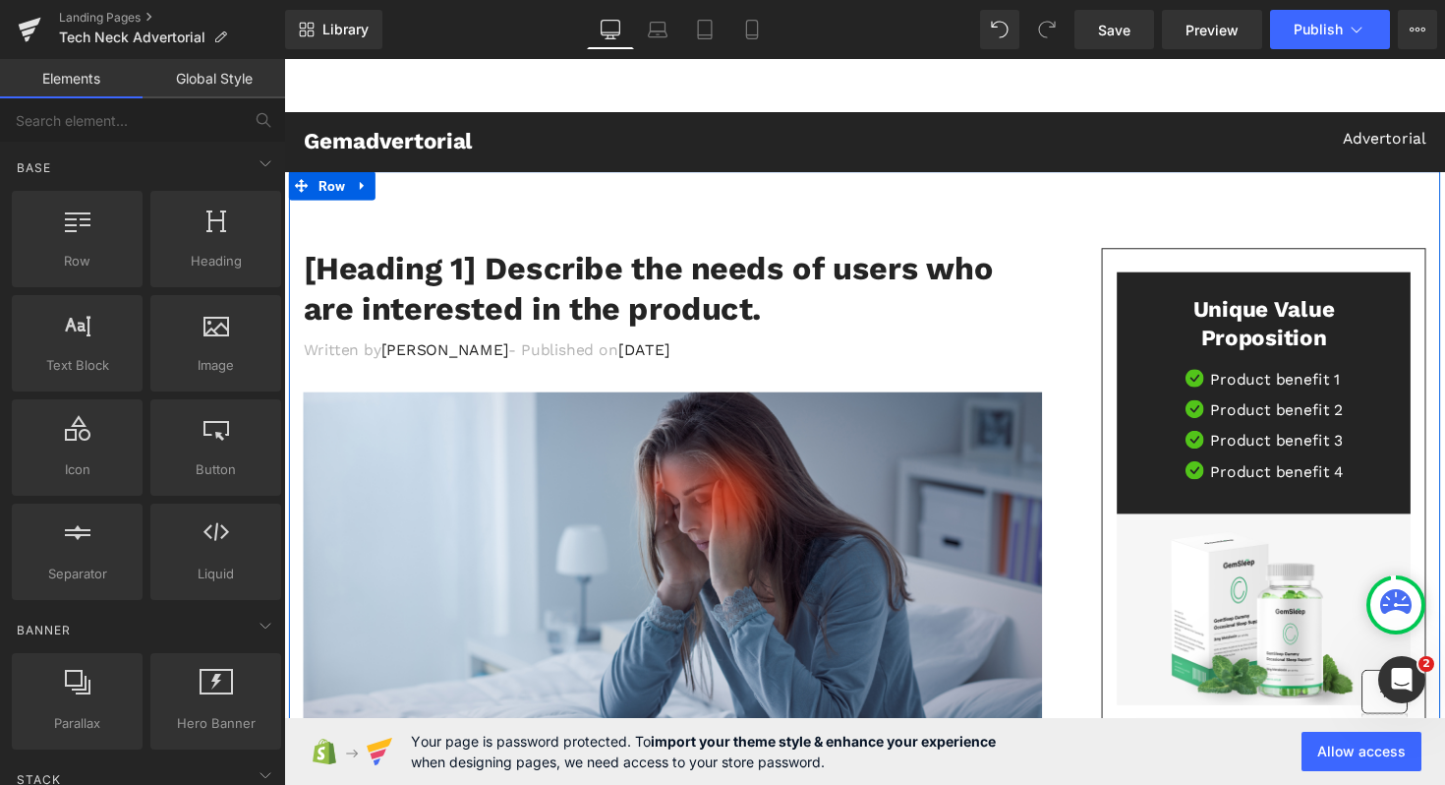
click at [373, 151] on div "Gemadvertorial Heading Advertorial Text Block Row" at bounding box center [879, 143] width 1180 height 29
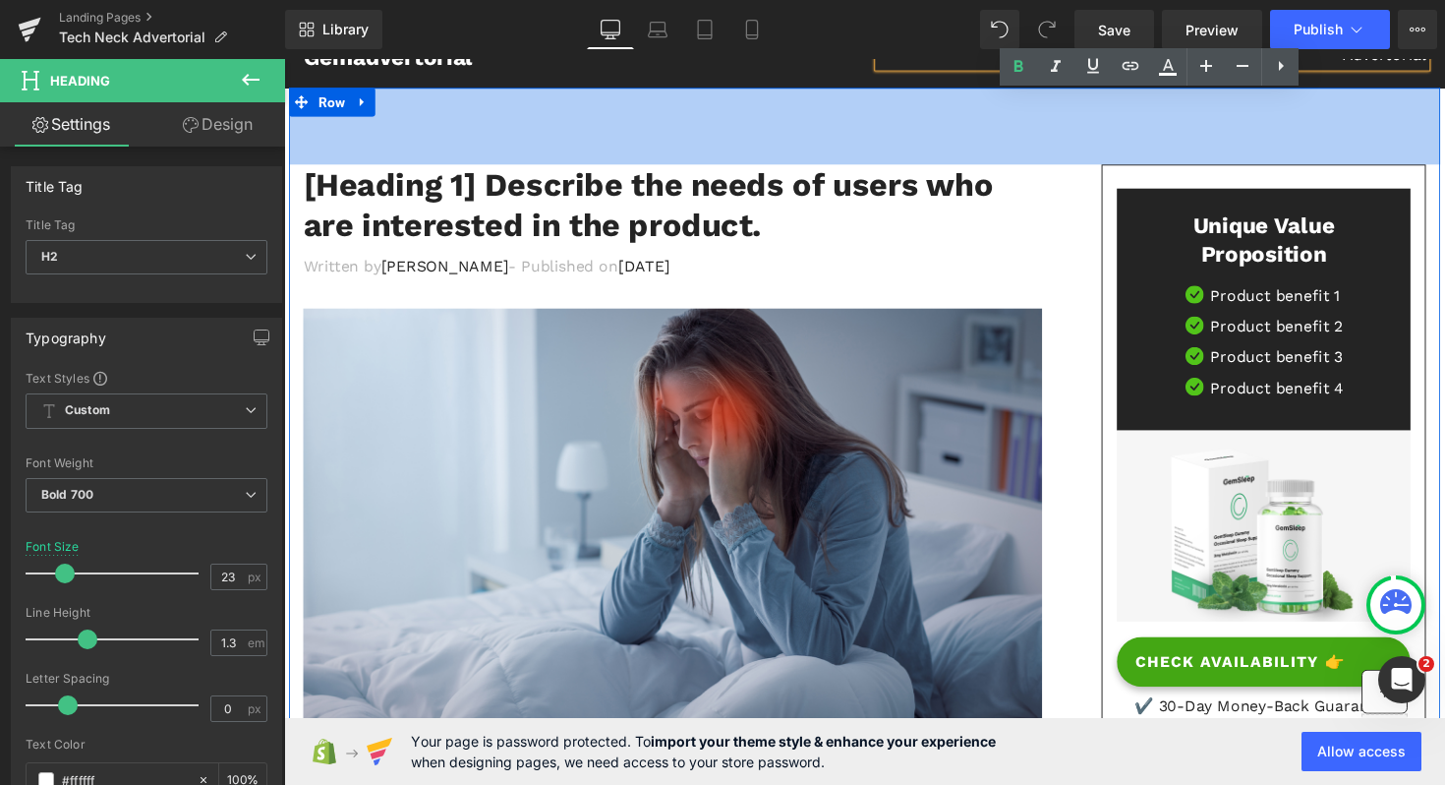
scroll to position [108, 0]
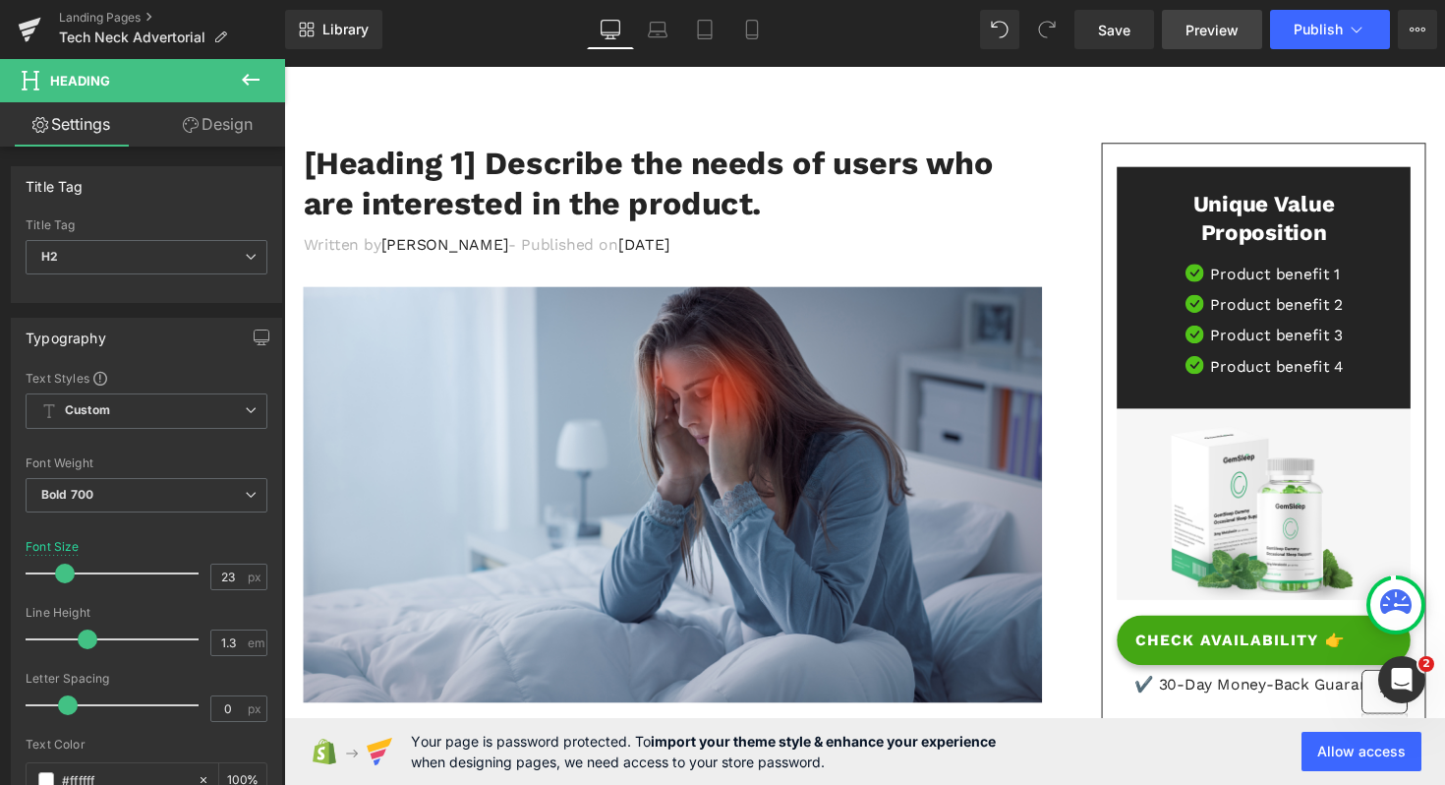
click at [1204, 44] on link "Preview" at bounding box center [1212, 29] width 100 height 39
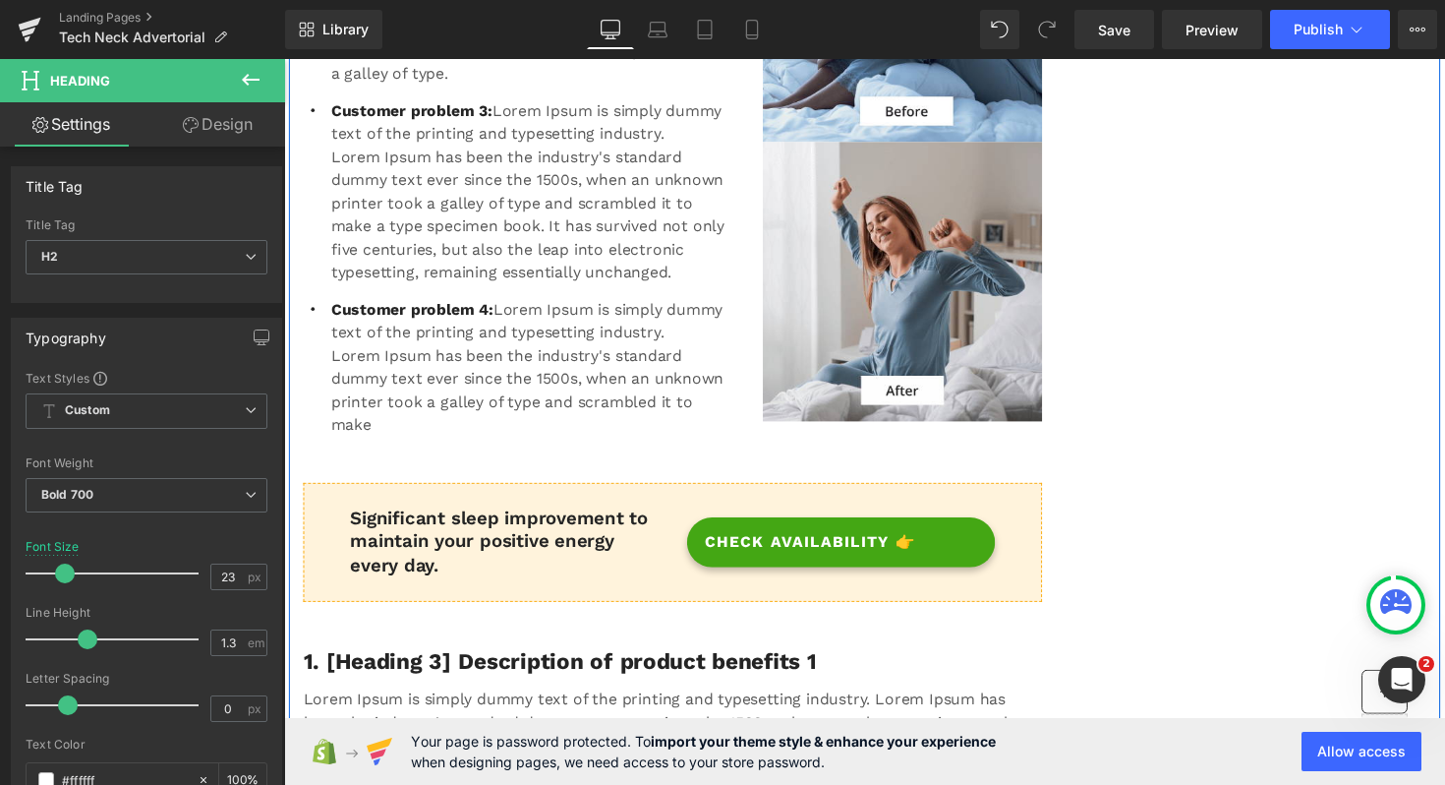
scroll to position [1392, 0]
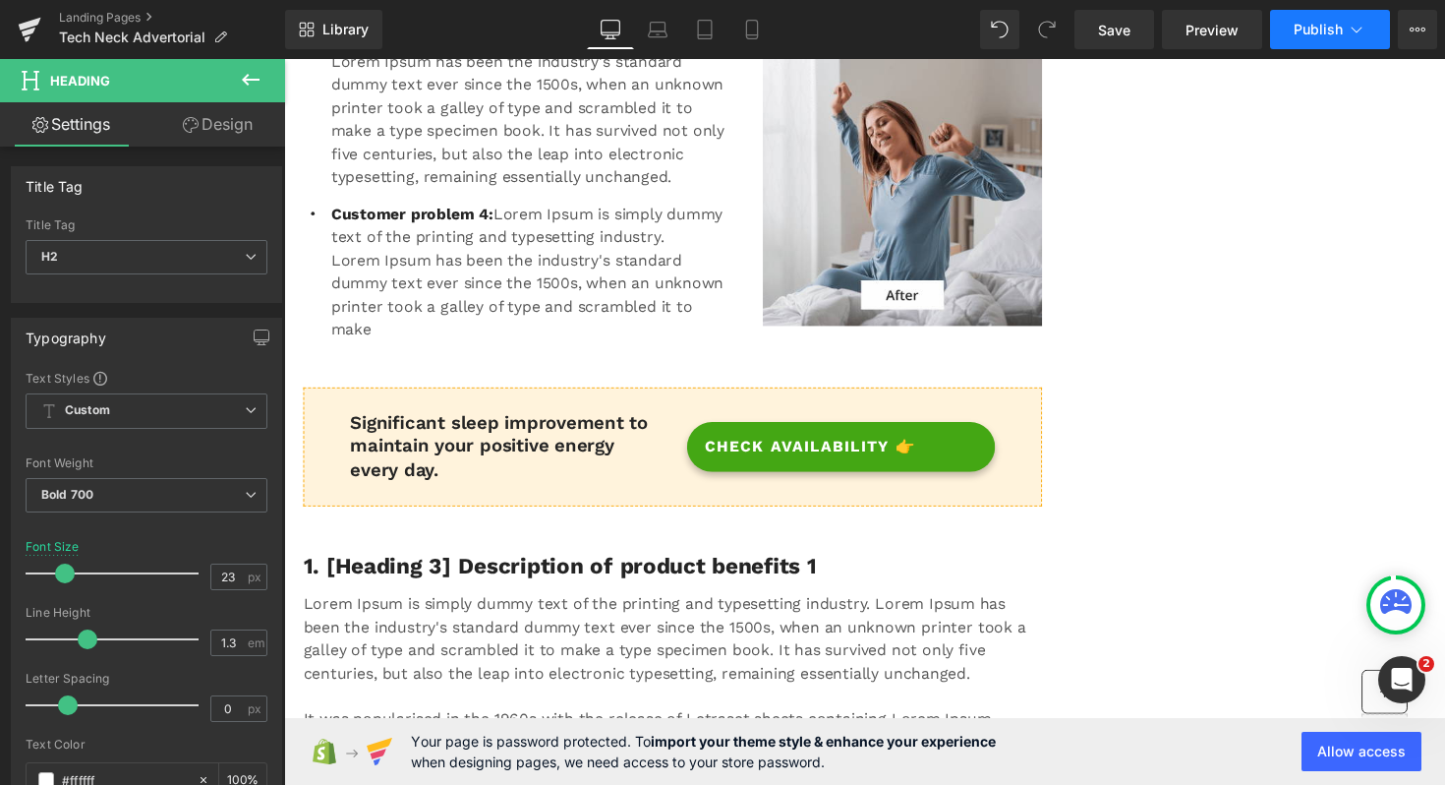
click at [1355, 26] on icon at bounding box center [1357, 30] width 20 height 20
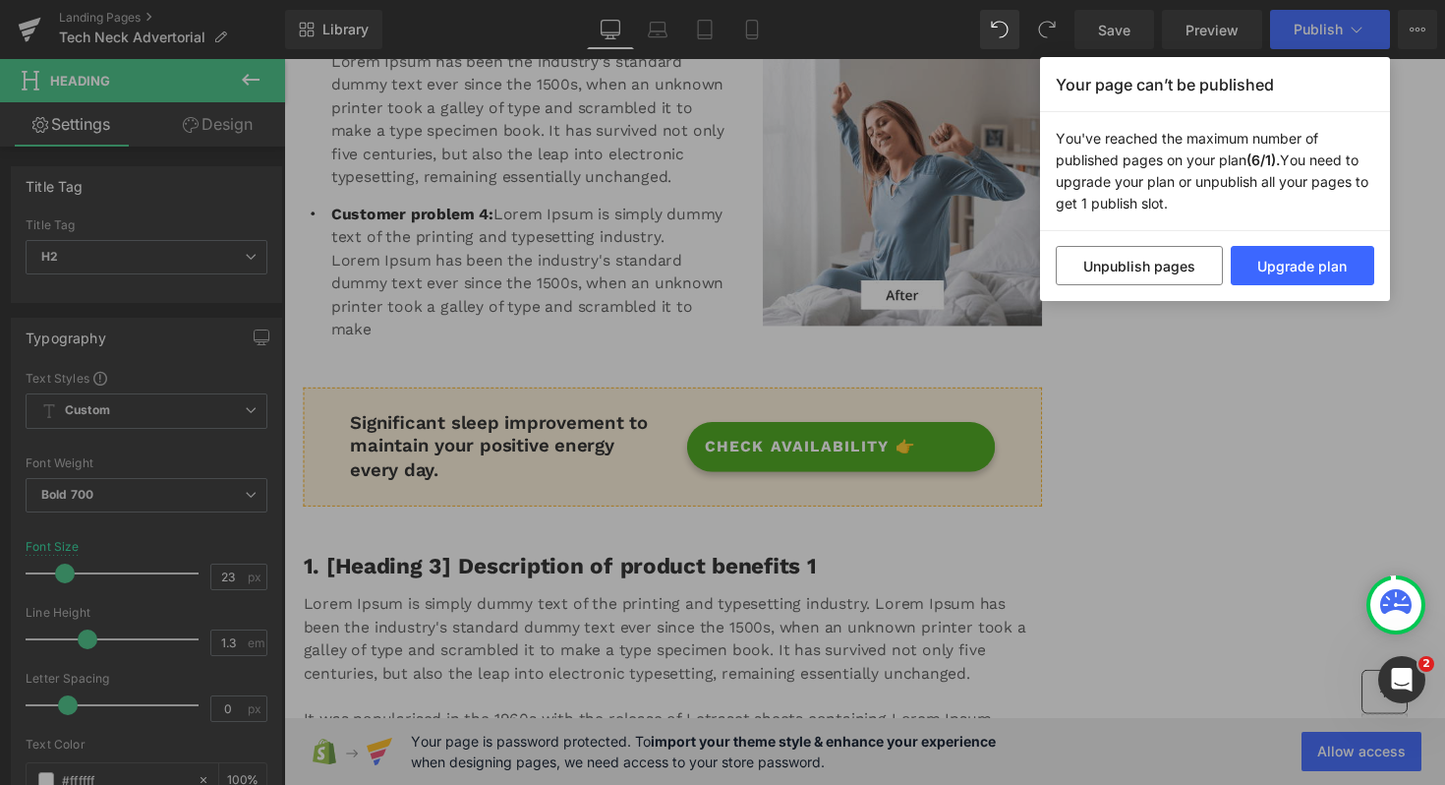
click at [1355, 26] on div "Your page can’t be published You've reached the maximum number of published pag…" at bounding box center [722, 392] width 1445 height 785
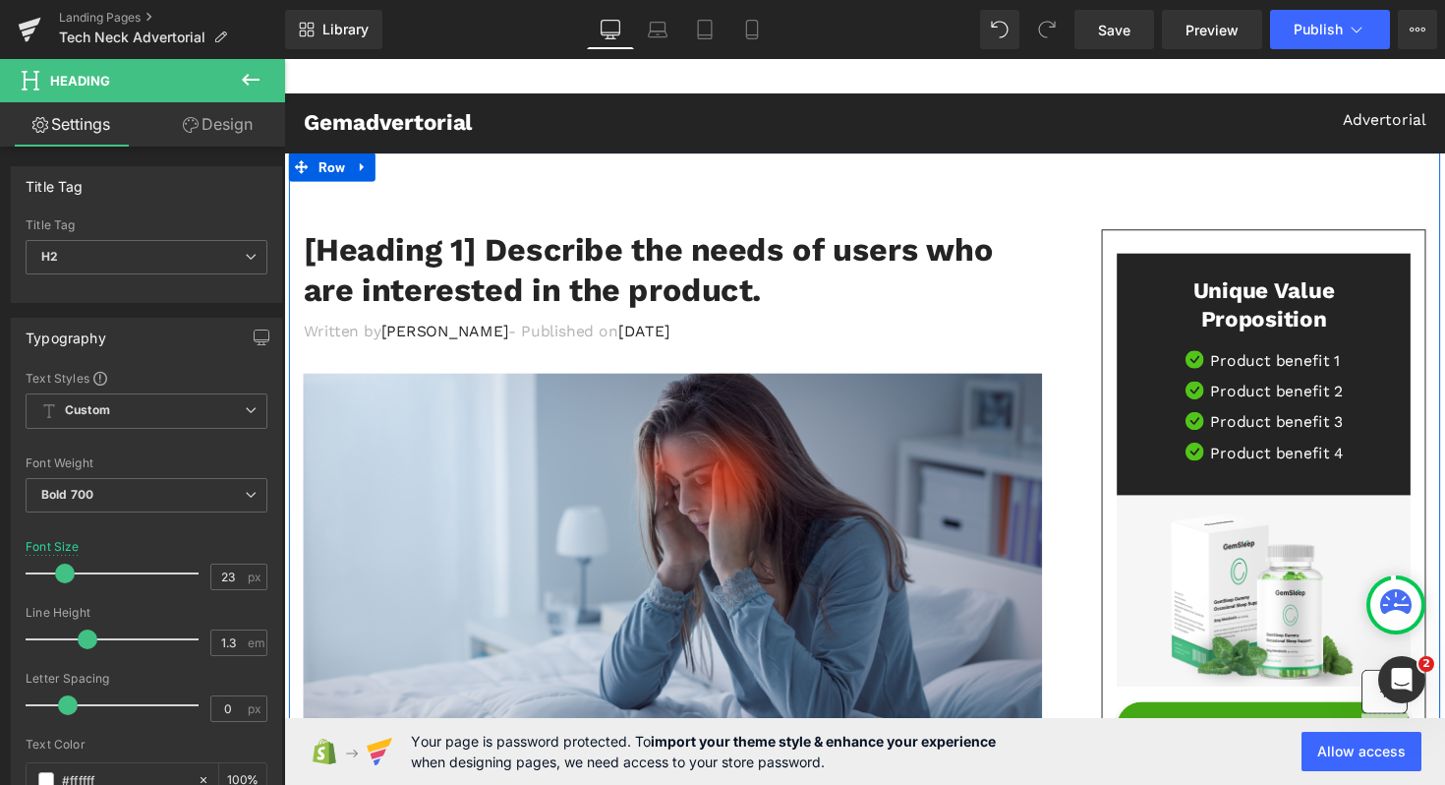
scroll to position [0, 0]
